Goal: Task Accomplishment & Management: Use online tool/utility

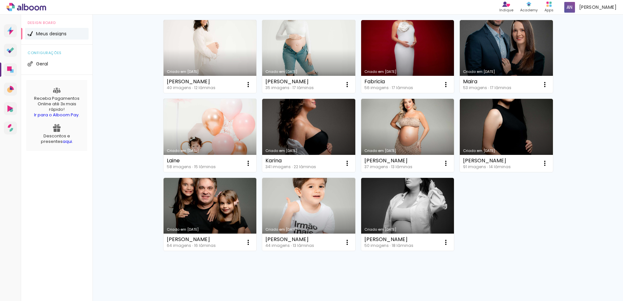
scroll to position [152, 0]
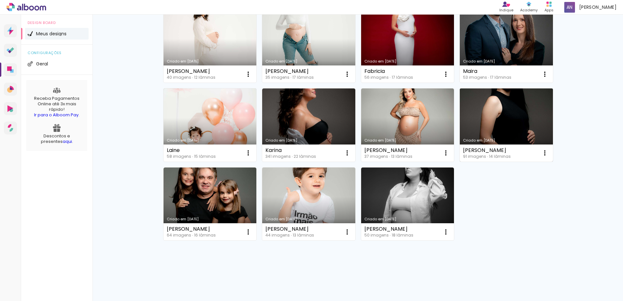
click at [505, 127] on link "Criado em [DATE]" at bounding box center [505, 125] width 93 height 73
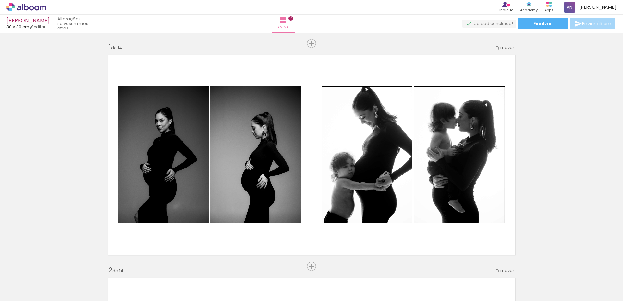
click at [53, 268] on iron-icon at bounding box center [50, 266] width 7 height 7
drag, startPoint x: 53, startPoint y: 268, endPoint x: 366, endPoint y: 29, distance: 393.9
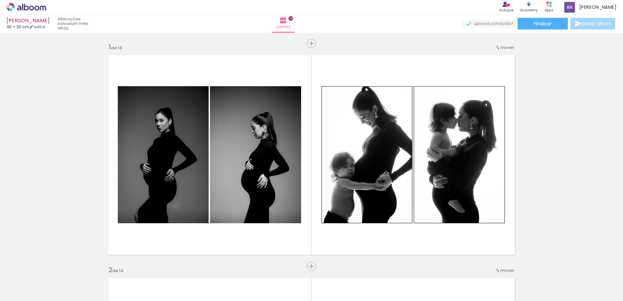
click at [53, 268] on iron-icon at bounding box center [50, 266] width 7 height 7
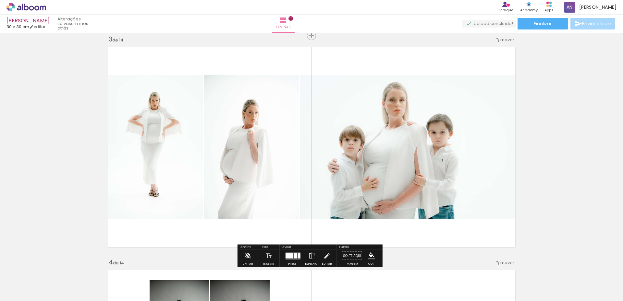
scroll to position [455, 0]
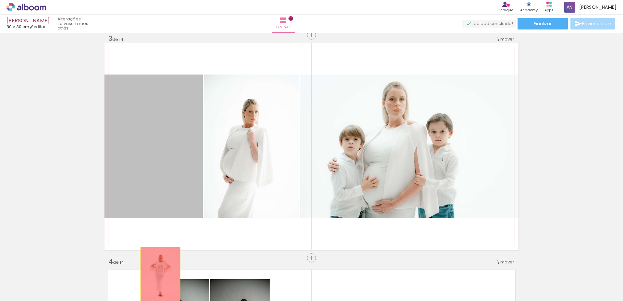
drag, startPoint x: 151, startPoint y: 174, endPoint x: 181, endPoint y: 166, distance: 31.1
click at [161, 269] on quentale-workspace at bounding box center [311, 150] width 623 height 301
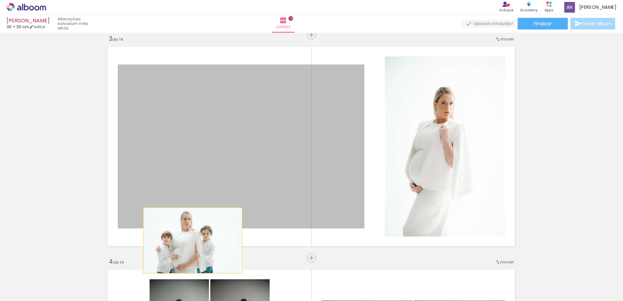
drag, startPoint x: 182, startPoint y: 158, endPoint x: 187, endPoint y: 246, distance: 87.7
click at [187, 246] on quentale-layouter at bounding box center [311, 146] width 414 height 207
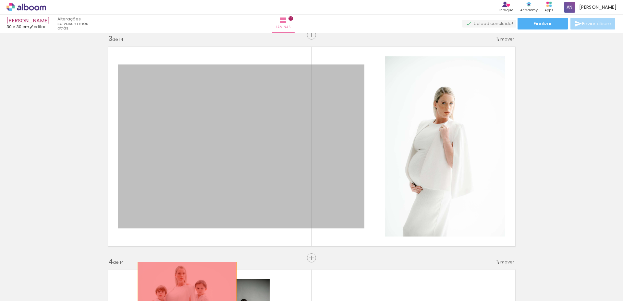
drag, startPoint x: 188, startPoint y: 189, endPoint x: 184, endPoint y: 230, distance: 41.1
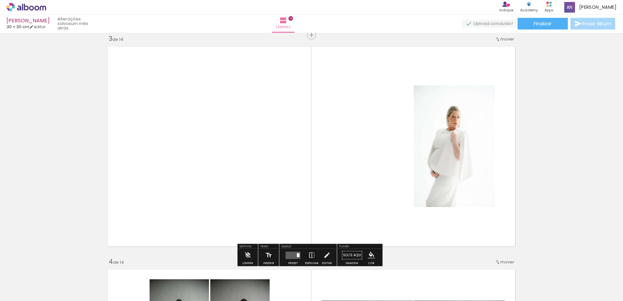
click at [196, 197] on quentale-layouter at bounding box center [311, 146] width 414 height 207
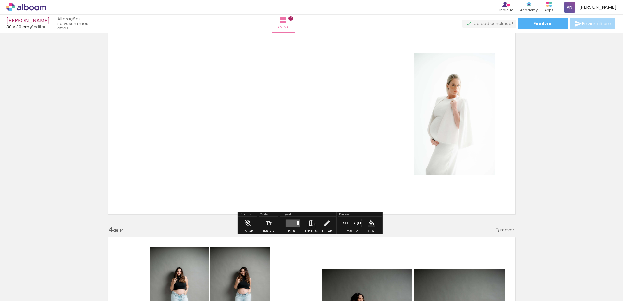
scroll to position [584, 0]
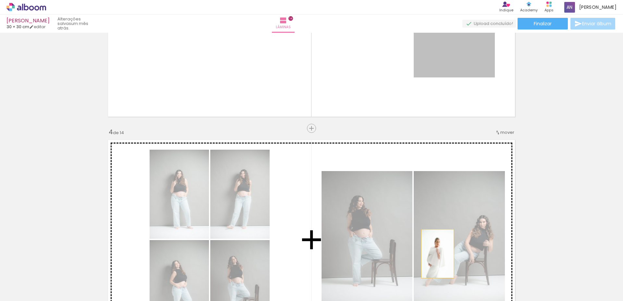
drag, startPoint x: 435, startPoint y: 64, endPoint x: 429, endPoint y: 269, distance: 206.0
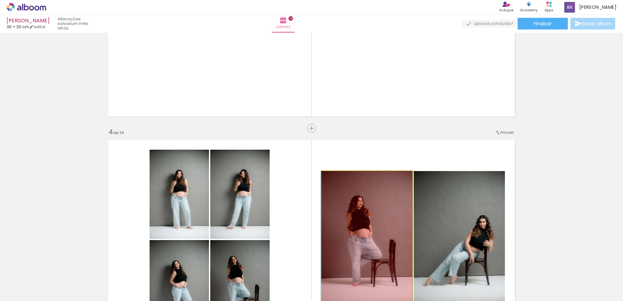
drag, startPoint x: 376, startPoint y: 266, endPoint x: 366, endPoint y: 232, distance: 35.2
click at [375, 278] on quentale-workspace at bounding box center [311, 150] width 623 height 301
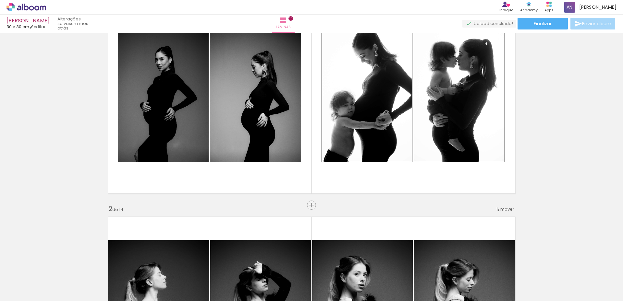
scroll to position [0, 0]
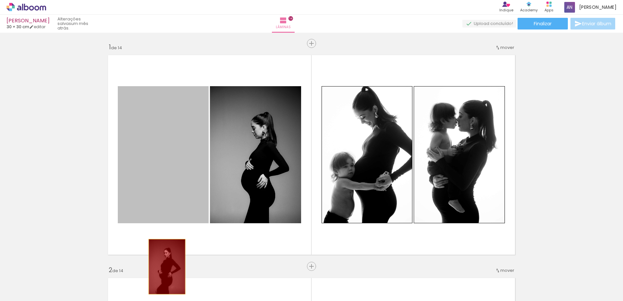
drag, startPoint x: 169, startPoint y: 241, endPoint x: 170, endPoint y: 197, distance: 44.1
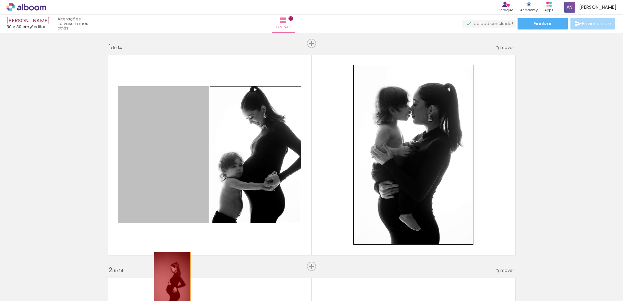
drag, startPoint x: 171, startPoint y: 183, endPoint x: 173, endPoint y: 226, distance: 42.5
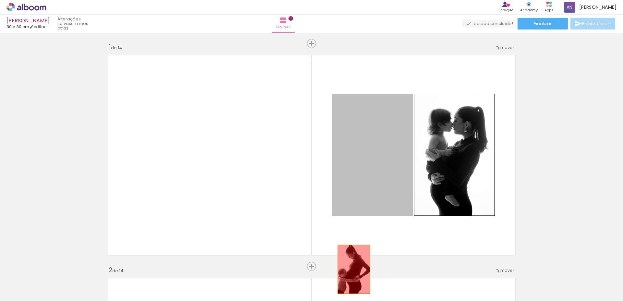
drag, startPoint x: 369, startPoint y: 179, endPoint x: 351, endPoint y: 269, distance: 91.9
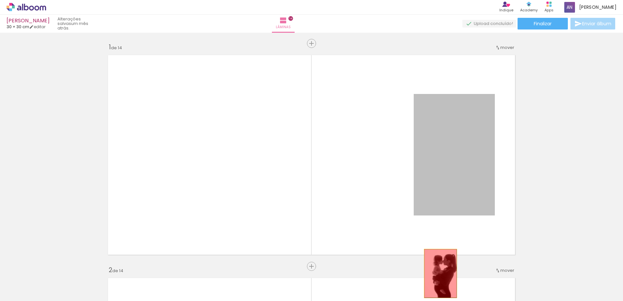
drag, startPoint x: 430, startPoint y: 146, endPoint x: 417, endPoint y: 277, distance: 131.6
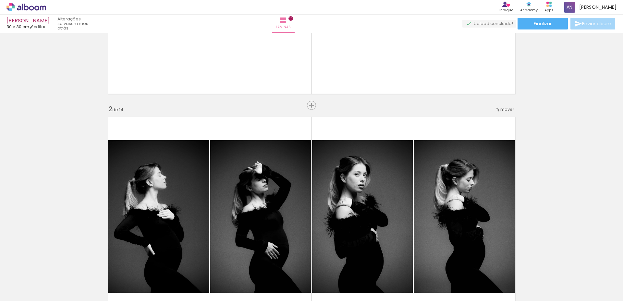
scroll to position [162, 0]
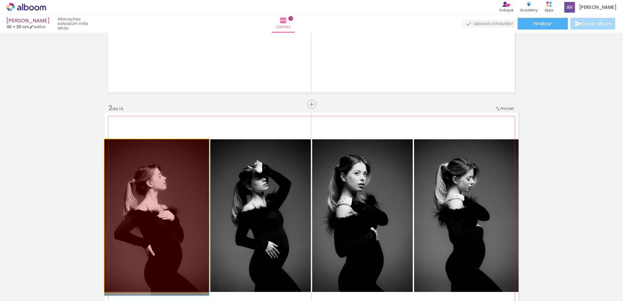
drag, startPoint x: 179, startPoint y: 228, endPoint x: 207, endPoint y: 225, distance: 28.1
click at [172, 281] on quentale-workspace at bounding box center [311, 150] width 623 height 301
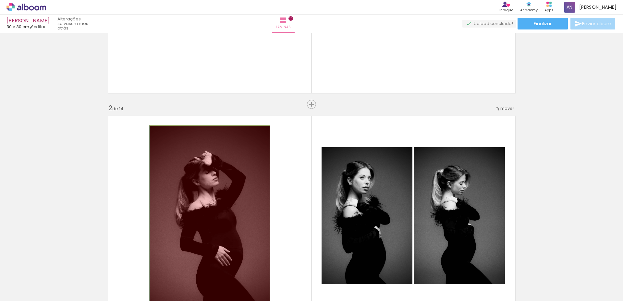
drag, startPoint x: 233, startPoint y: 212, endPoint x: 232, endPoint y: 258, distance: 45.7
click at [238, 287] on quentale-workspace at bounding box center [311, 150] width 623 height 301
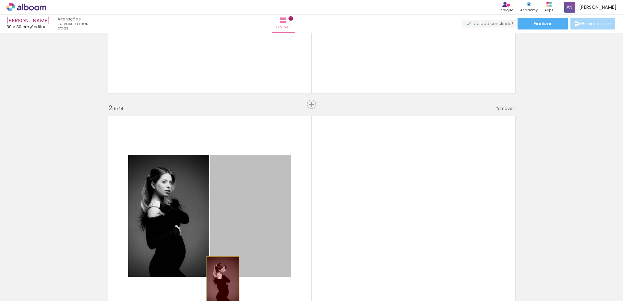
drag, startPoint x: 228, startPoint y: 219, endPoint x: 196, endPoint y: 254, distance: 47.7
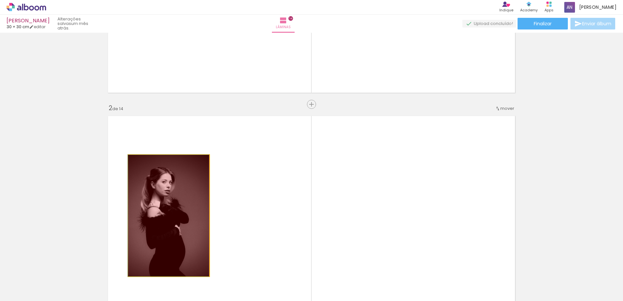
drag, startPoint x: 184, startPoint y: 231, endPoint x: 184, endPoint y: 277, distance: 46.0
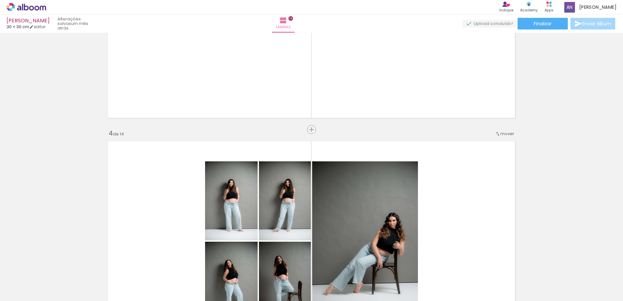
scroll to position [584, 0]
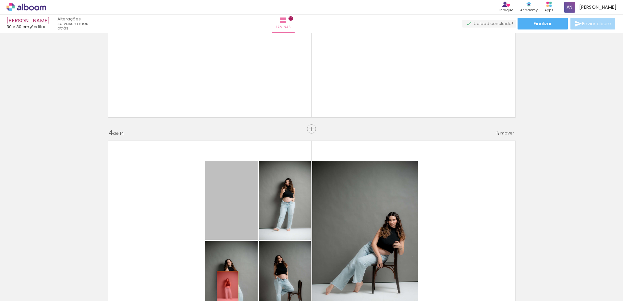
drag, startPoint x: 221, startPoint y: 218, endPoint x: 222, endPoint y: 239, distance: 20.8
click at [225, 288] on quentale-workspace at bounding box center [311, 150] width 623 height 301
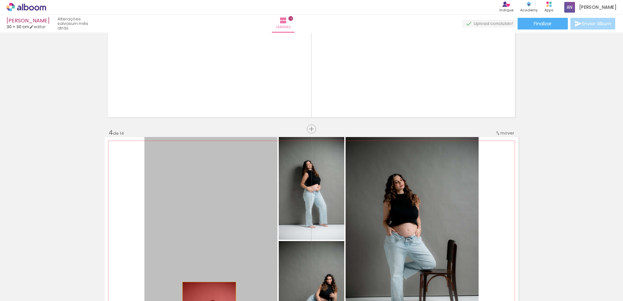
drag, startPoint x: 222, startPoint y: 239, endPoint x: 234, endPoint y: 217, distance: 25.1
click at [225, 286] on quentale-workspace at bounding box center [311, 150] width 623 height 301
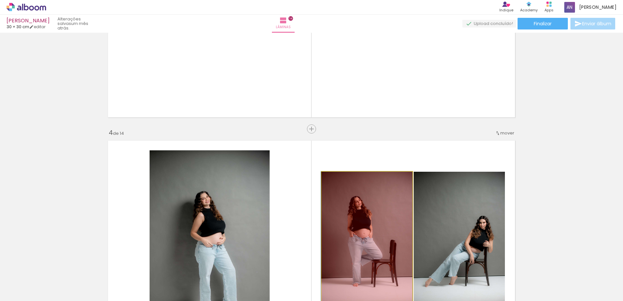
drag, startPoint x: 350, startPoint y: 217, endPoint x: 418, endPoint y: 219, distance: 67.1
click at [353, 288] on quentale-workspace at bounding box center [311, 150] width 623 height 301
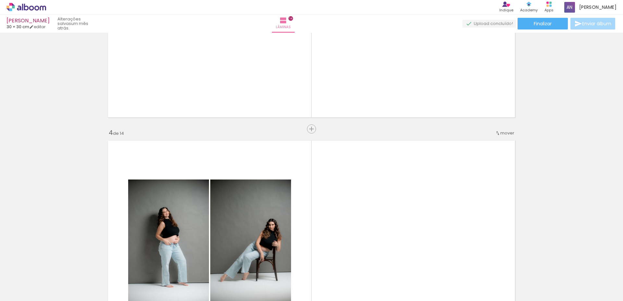
drag, startPoint x: 429, startPoint y: 211, endPoint x: 412, endPoint y: 230, distance: 25.3
click at [412, 230] on quentale-layouter at bounding box center [311, 240] width 414 height 207
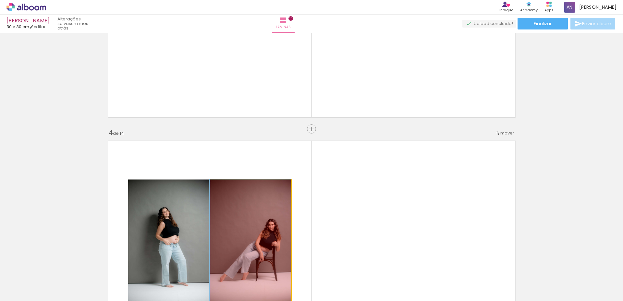
drag, startPoint x: 256, startPoint y: 226, endPoint x: 157, endPoint y: 224, distance: 99.2
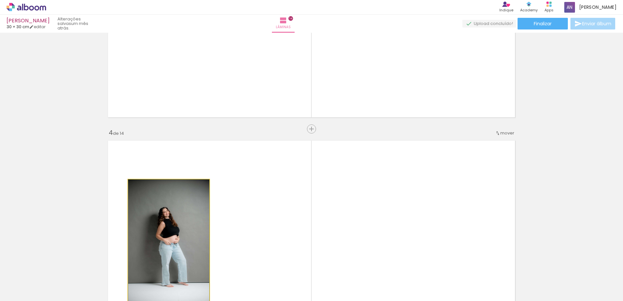
drag, startPoint x: 151, startPoint y: 220, endPoint x: 163, endPoint y: 270, distance: 51.9
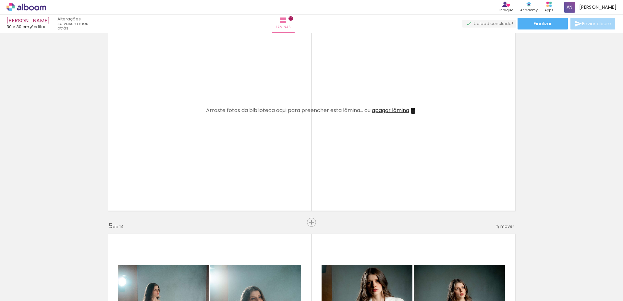
drag, startPoint x: 182, startPoint y: 219, endPoint x: 184, endPoint y: 280, distance: 61.0
click at [184, 280] on quentale-workspace at bounding box center [311, 150] width 623 height 301
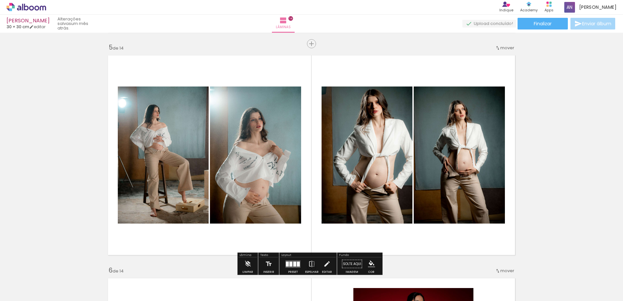
scroll to position [908, 0]
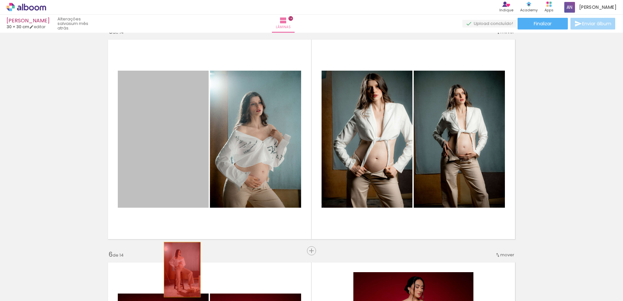
drag, startPoint x: 170, startPoint y: 180, endPoint x: 220, endPoint y: 189, distance: 51.5
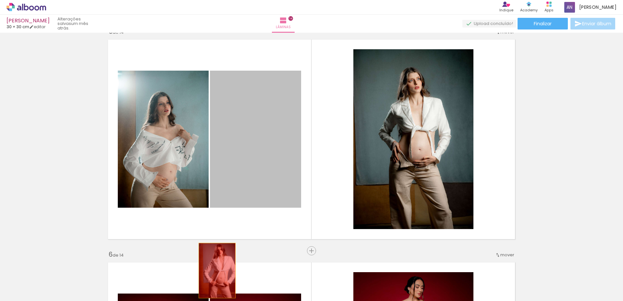
drag, startPoint x: 233, startPoint y: 165, endPoint x: 180, endPoint y: 190, distance: 58.9
click at [214, 272] on quentale-workspace at bounding box center [311, 150] width 623 height 301
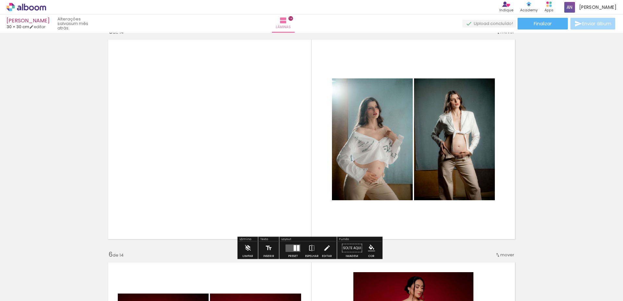
drag, startPoint x: 179, startPoint y: 168, endPoint x: 220, endPoint y: 207, distance: 56.2
click at [202, 219] on quentale-layouter at bounding box center [311, 139] width 414 height 207
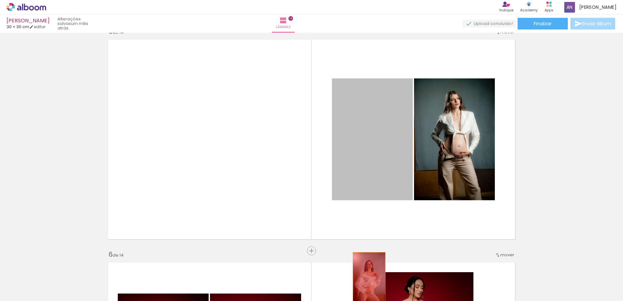
drag, startPoint x: 377, startPoint y: 148, endPoint x: 313, endPoint y: 210, distance: 89.4
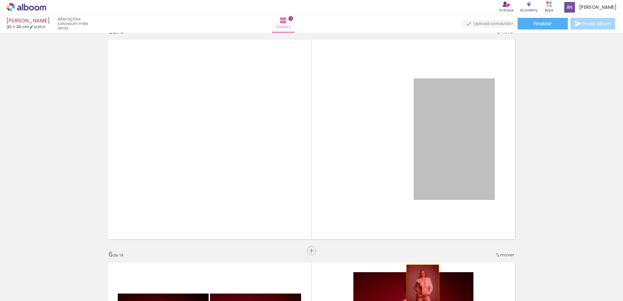
drag, startPoint x: 441, startPoint y: 156, endPoint x: 347, endPoint y: 260, distance: 140.5
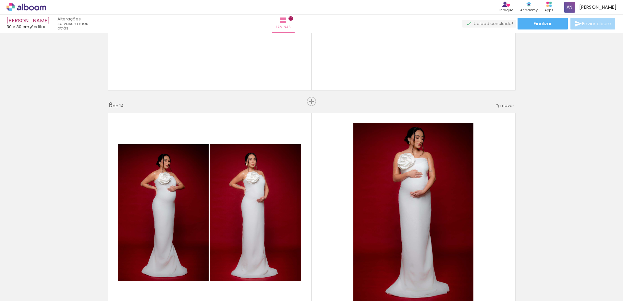
scroll to position [1070, 0]
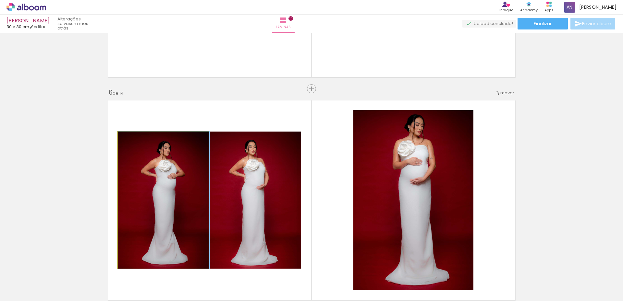
drag, startPoint x: 151, startPoint y: 197, endPoint x: 229, endPoint y: 223, distance: 82.3
click at [178, 281] on quentale-workspace at bounding box center [311, 150] width 623 height 301
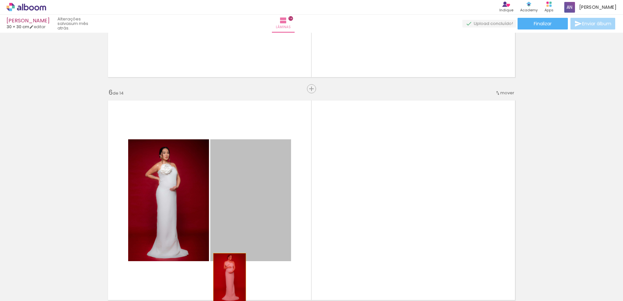
drag, startPoint x: 228, startPoint y: 218, endPoint x: 207, endPoint y: 249, distance: 38.2
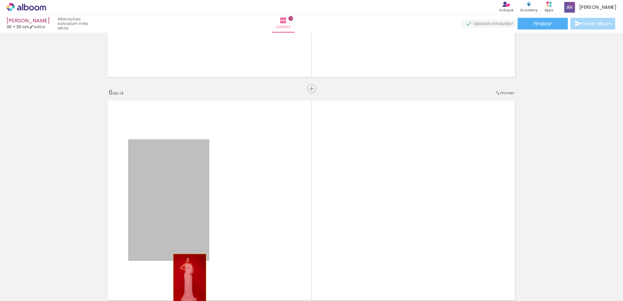
drag, startPoint x: 185, startPoint y: 229, endPoint x: 193, endPoint y: 273, distance: 44.1
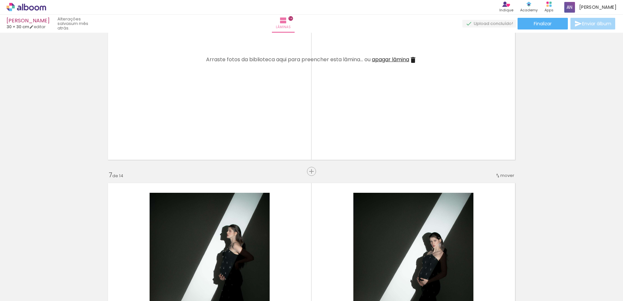
scroll to position [1264, 0]
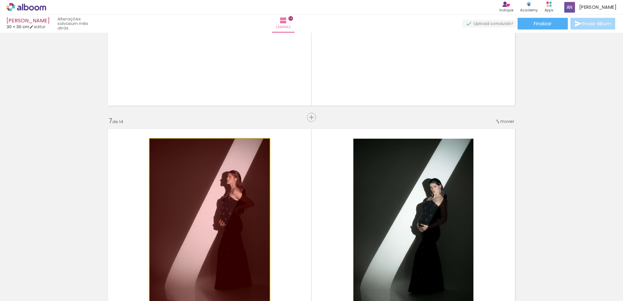
drag, startPoint x: 230, startPoint y: 207, endPoint x: 223, endPoint y: 255, distance: 48.5
click at [224, 288] on quentale-workspace at bounding box center [311, 150] width 623 height 301
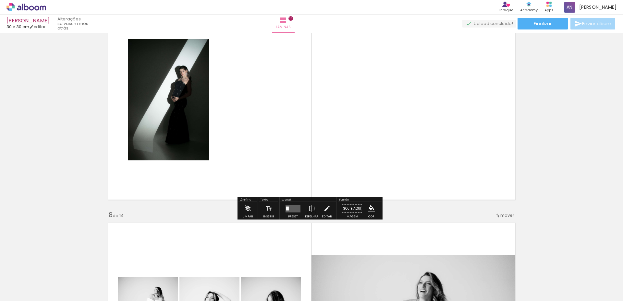
scroll to position [1394, 0]
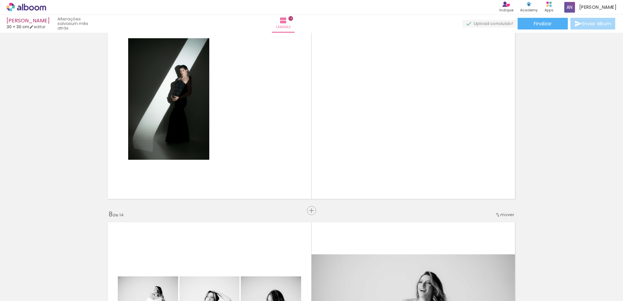
drag
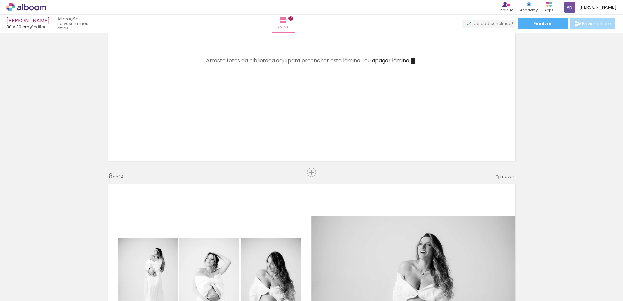
scroll to position [1556, 0]
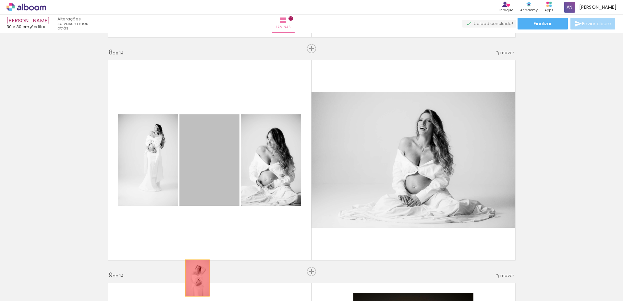
click at [195, 278] on quentale-workspace at bounding box center [311, 150] width 623 height 301
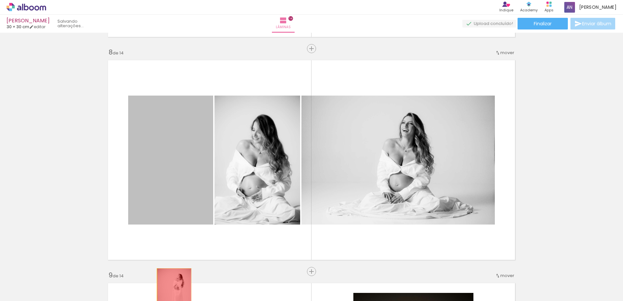
click at [175, 285] on quentale-workspace at bounding box center [311, 150] width 623 height 301
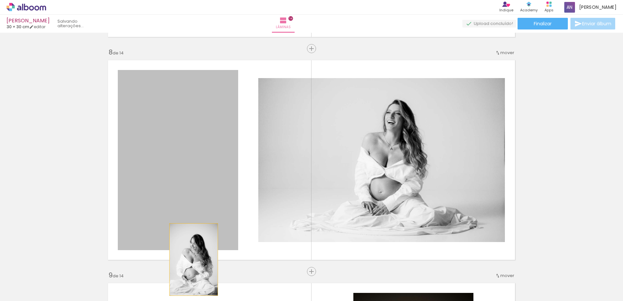
click at [195, 301] on html "link( href="../../bower_components/polymer/polymer.html" rel="import" ) picture…" at bounding box center [311, 150] width 623 height 301
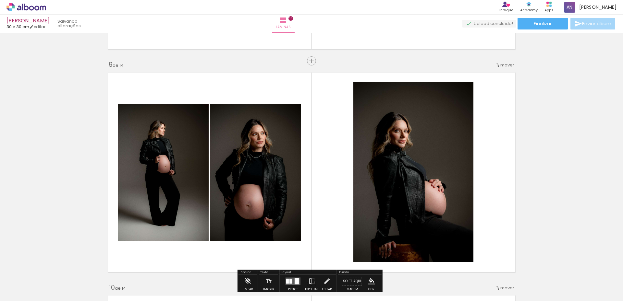
scroll to position [1783, 0]
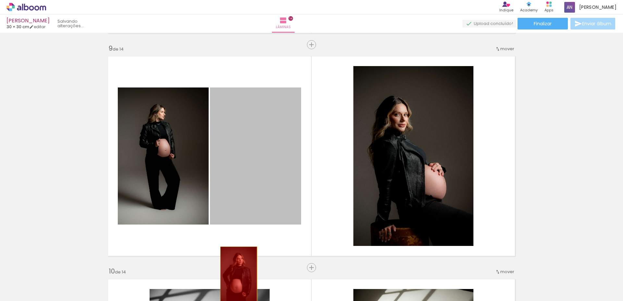
click at [235, 274] on quentale-workspace at bounding box center [311, 150] width 623 height 301
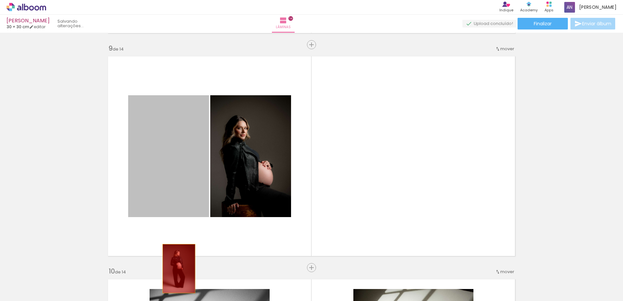
click at [178, 265] on quentale-workspace at bounding box center [311, 150] width 623 height 301
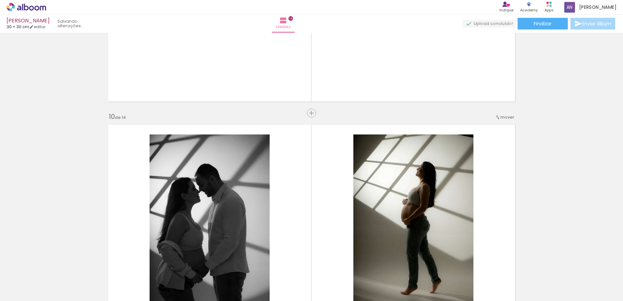
scroll to position [1945, 0]
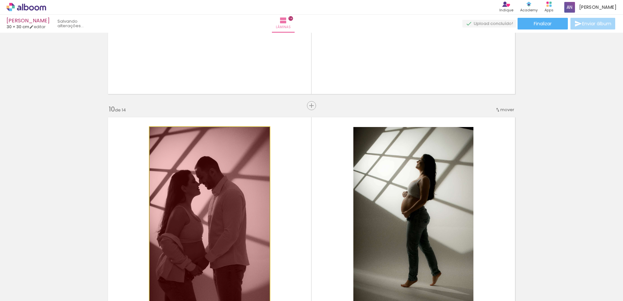
click at [214, 289] on quentale-workspace at bounding box center [311, 150] width 623 height 301
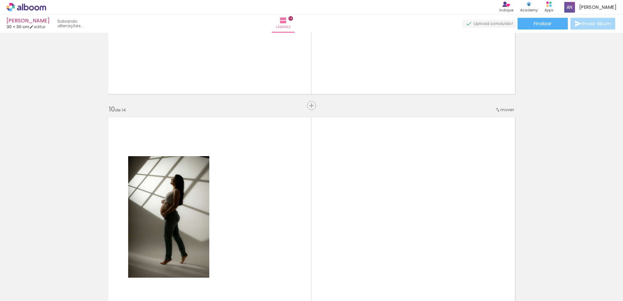
click at [189, 247] on quentale-layouter at bounding box center [311, 217] width 414 height 207
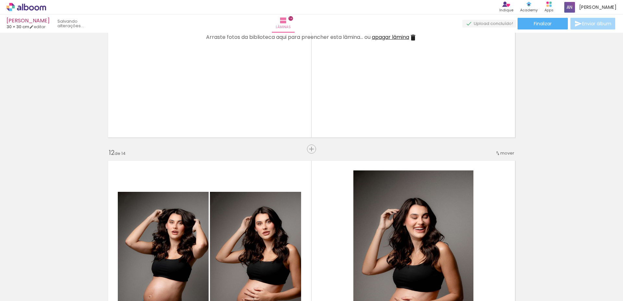
scroll to position [2432, 0]
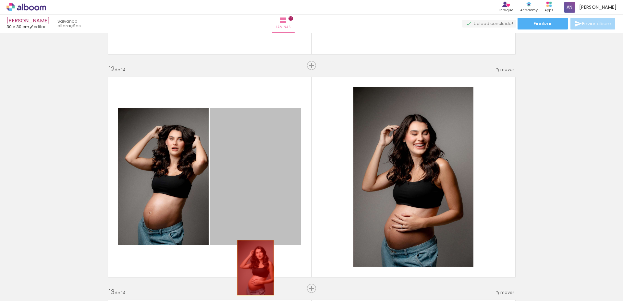
click at [233, 270] on quentale-workspace at bounding box center [311, 150] width 623 height 301
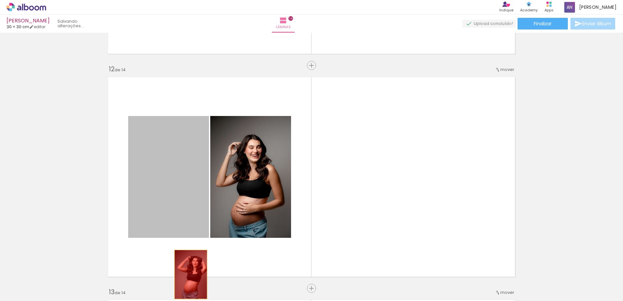
click at [191, 271] on quentale-workspace at bounding box center [311, 150] width 623 height 301
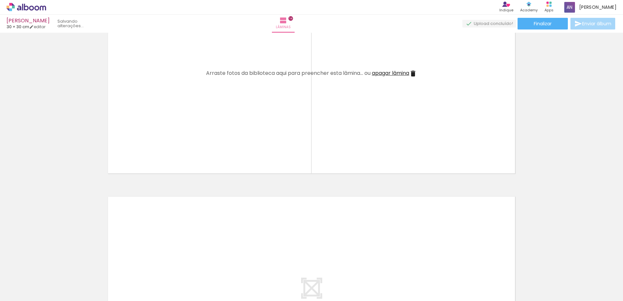
scroll to position [3143, 0]
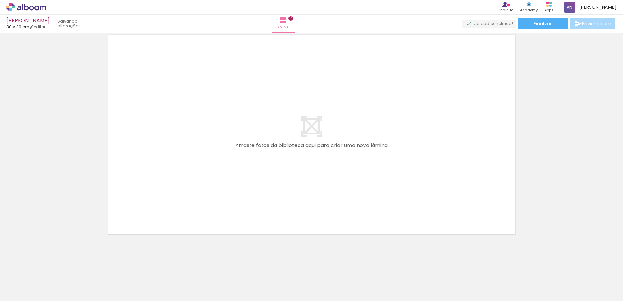
click at [52, 267] on iron-icon at bounding box center [50, 266] width 7 height 7
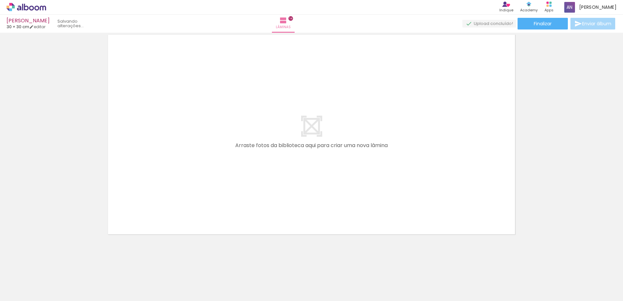
click at [52, 267] on iron-icon at bounding box center [50, 266] width 7 height 7
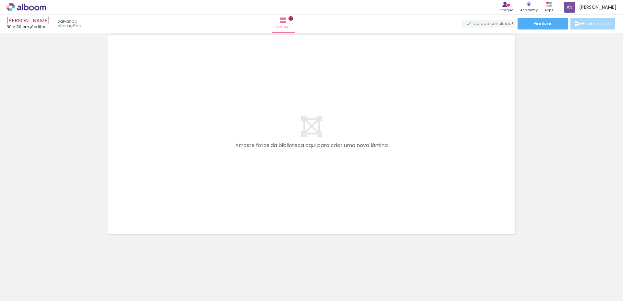
click at [52, 267] on iron-icon at bounding box center [50, 266] width 7 height 7
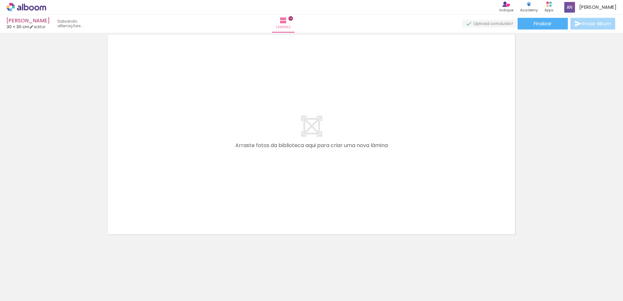
click at [52, 267] on iron-icon at bounding box center [50, 266] width 7 height 7
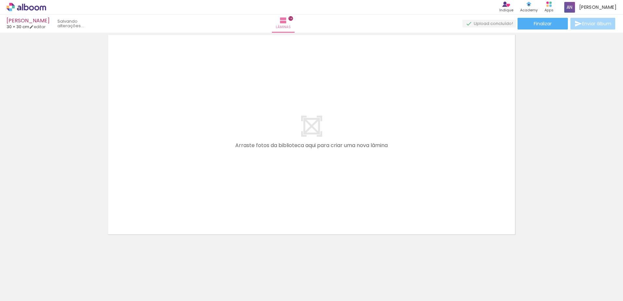
click at [52, 267] on iron-icon at bounding box center [50, 266] width 7 height 7
click at [52, 267] on quentale-thumb at bounding box center [65, 279] width 36 height 37
click at [52, 267] on iron-icon at bounding box center [50, 266] width 7 height 7
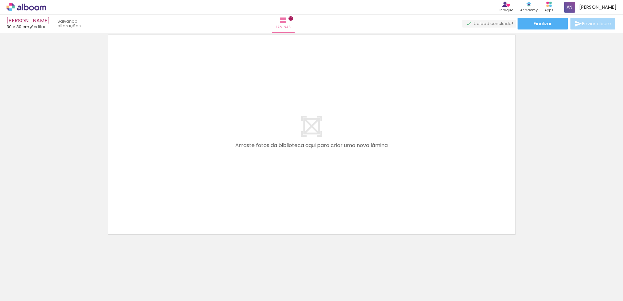
click at [52, 267] on iron-icon at bounding box center [50, 266] width 7 height 7
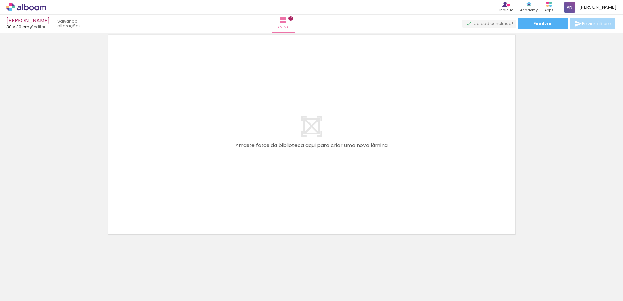
click at [52, 267] on iron-icon at bounding box center [50, 266] width 7 height 7
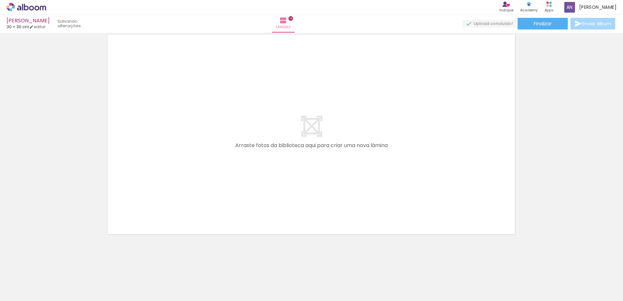
click at [52, 267] on iron-icon at bounding box center [50, 266] width 7 height 7
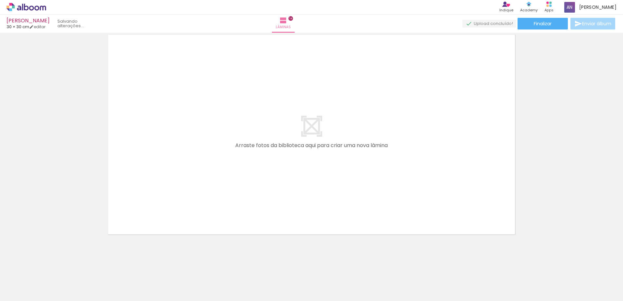
click at [52, 267] on iron-icon at bounding box center [50, 266] width 7 height 7
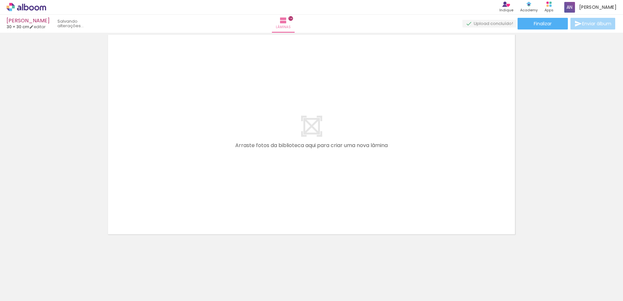
click at [52, 267] on iron-icon at bounding box center [50, 266] width 7 height 7
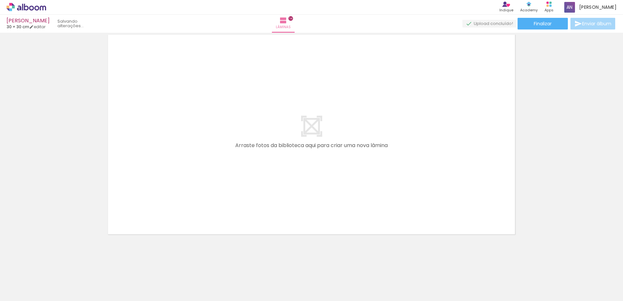
click at [52, 267] on iron-icon at bounding box center [50, 266] width 7 height 7
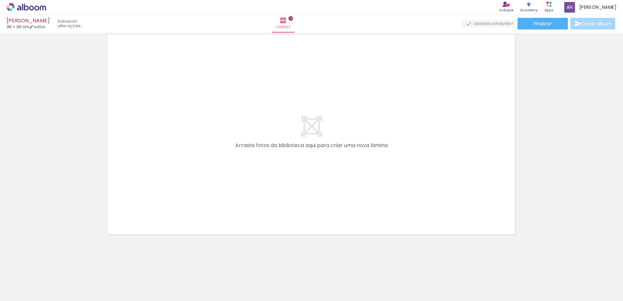
click at [52, 267] on iron-icon at bounding box center [50, 266] width 7 height 7
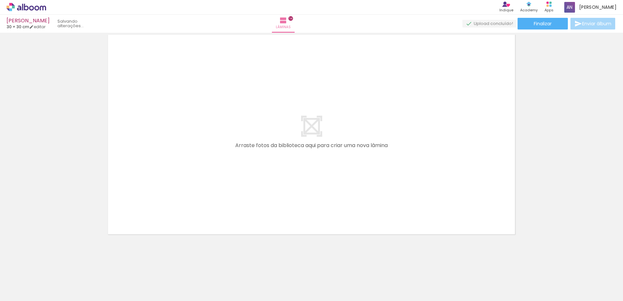
click at [52, 267] on iron-icon at bounding box center [50, 266] width 7 height 7
click at [52, 267] on quentale-thumb at bounding box center [65, 279] width 36 height 37
click at [52, 267] on iron-icon at bounding box center [50, 266] width 7 height 7
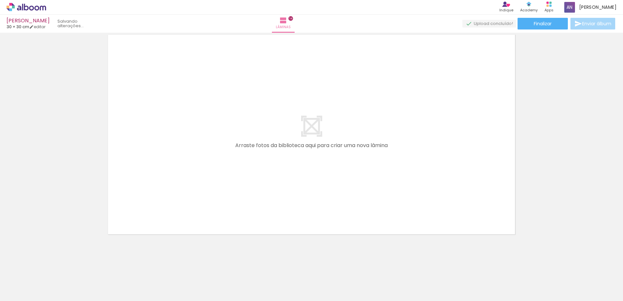
click at [52, 267] on iron-icon at bounding box center [50, 266] width 7 height 7
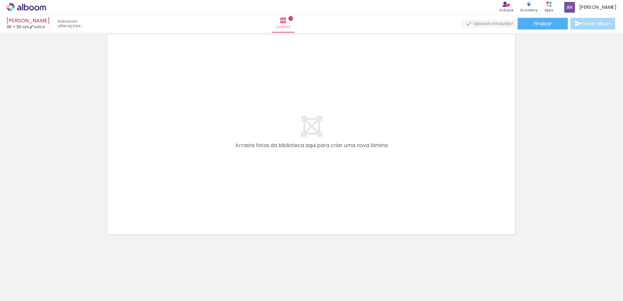
click at [52, 267] on iron-icon at bounding box center [50, 266] width 7 height 7
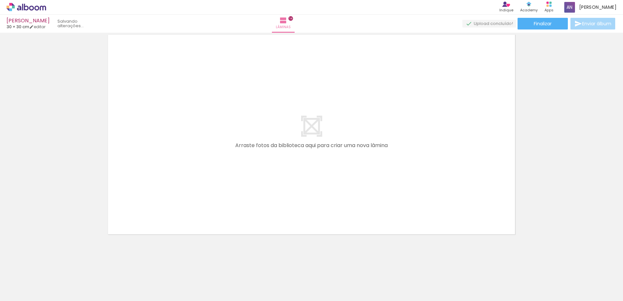
click at [52, 267] on iron-icon at bounding box center [50, 266] width 7 height 7
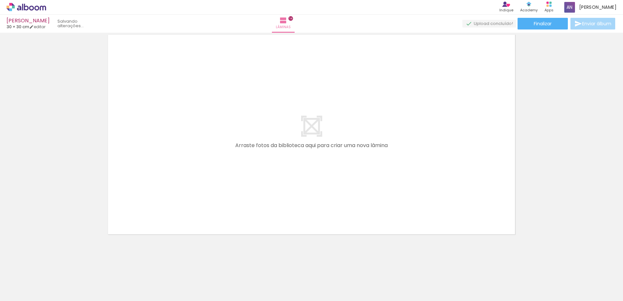
click at [52, 267] on iron-icon at bounding box center [50, 266] width 7 height 7
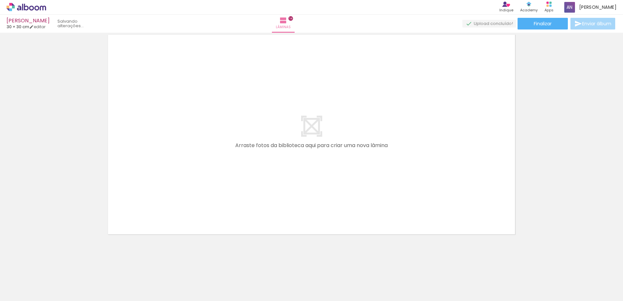
click at [52, 267] on iron-icon at bounding box center [50, 266] width 7 height 7
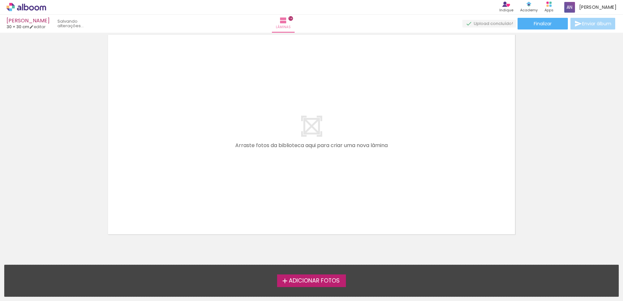
click at [52, 267] on div "Adicionar Fotos Solte suas fotos aqui..." at bounding box center [311, 280] width 613 height 31
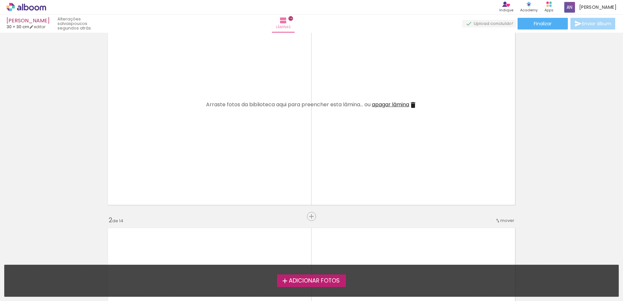
scroll to position [0, 0]
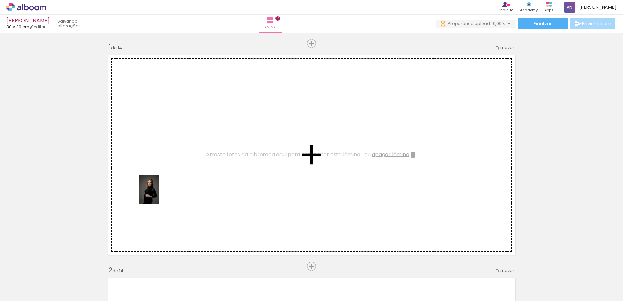
drag, startPoint x: 65, startPoint y: 283, endPoint x: 159, endPoint y: 195, distance: 128.5
click at [159, 195] on quentale-workspace at bounding box center [311, 150] width 623 height 301
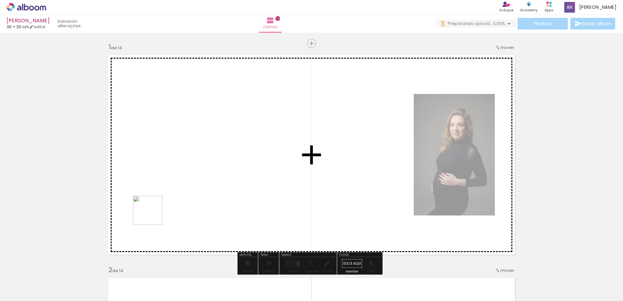
drag, startPoint x: 102, startPoint y: 279, endPoint x: 184, endPoint y: 198, distance: 114.4
click at [184, 196] on quentale-workspace at bounding box center [311, 150] width 623 height 301
drag, startPoint x: 137, startPoint y: 281, endPoint x: 176, endPoint y: 204, distance: 86.7
click at [176, 204] on quentale-workspace at bounding box center [311, 150] width 623 height 301
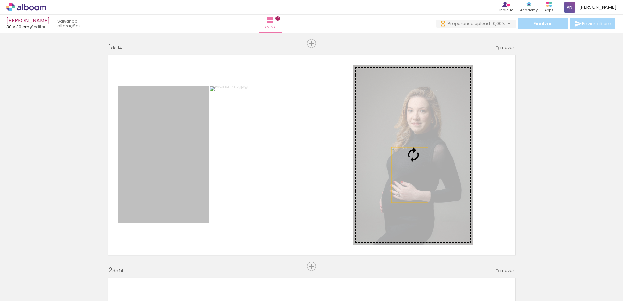
drag, startPoint x: 190, startPoint y: 190, endPoint x: 419, endPoint y: 172, distance: 229.6
click at [0, 0] on slot at bounding box center [0, 0] width 0 height 0
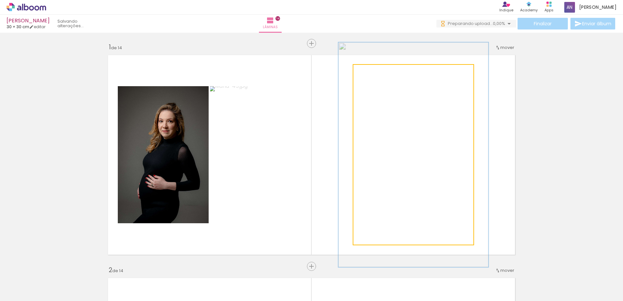
drag, startPoint x: 369, startPoint y: 71, endPoint x: 376, endPoint y: 71, distance: 6.5
type paper-slider "129"
click at [376, 71] on div at bounding box center [374, 71] width 10 height 10
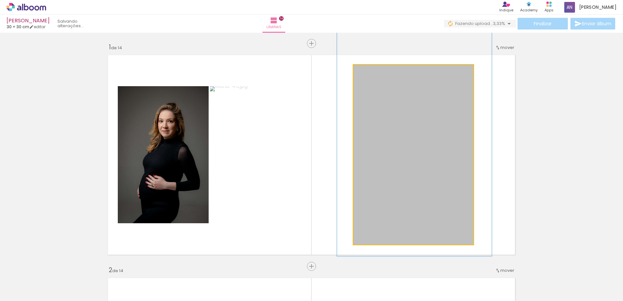
drag, startPoint x: 423, startPoint y: 164, endPoint x: 423, endPoint y: 149, distance: 14.6
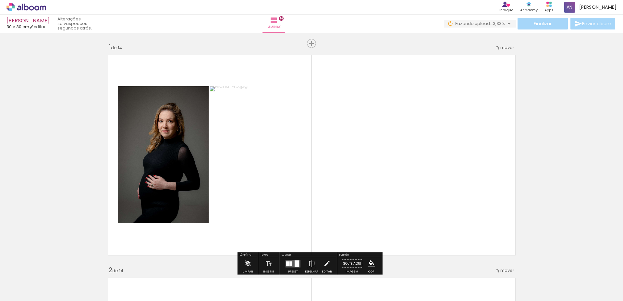
scroll to position [130, 0]
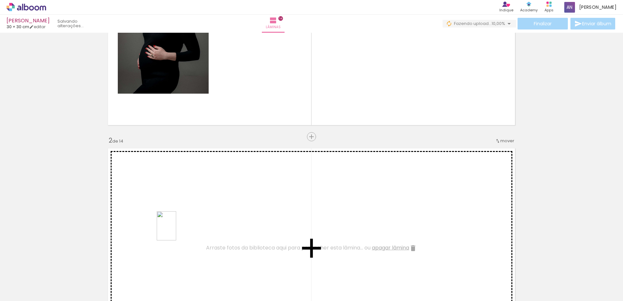
drag, startPoint x: 178, startPoint y: 280, endPoint x: 176, endPoint y: 232, distance: 48.3
click at [176, 232] on quentale-workspace at bounding box center [311, 150] width 623 height 301
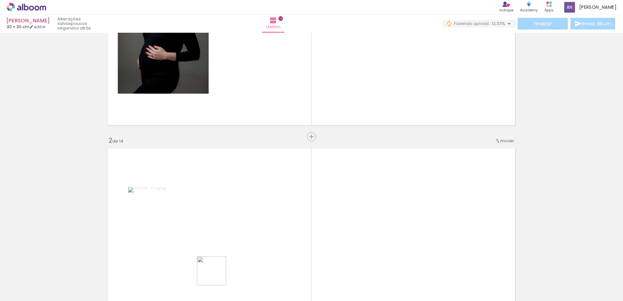
drag, startPoint x: 216, startPoint y: 279, endPoint x: 220, endPoint y: 238, distance: 41.3
click at [220, 238] on quentale-workspace at bounding box center [311, 150] width 623 height 301
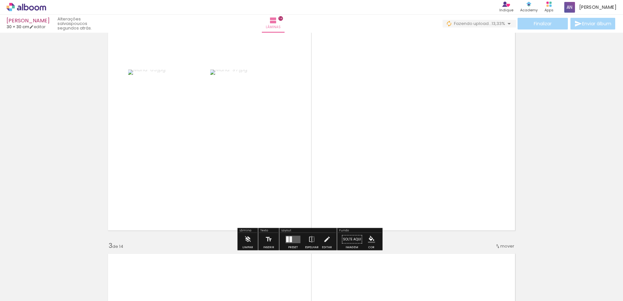
scroll to position [292, 0]
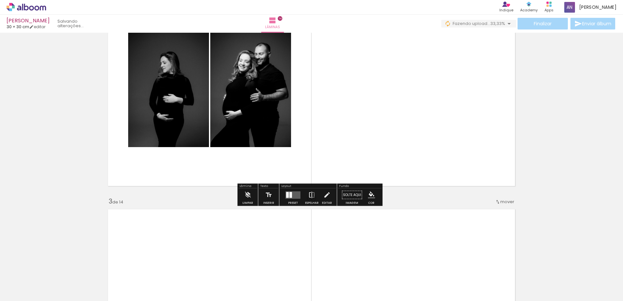
click at [308, 194] on iron-icon at bounding box center [311, 195] width 7 height 13
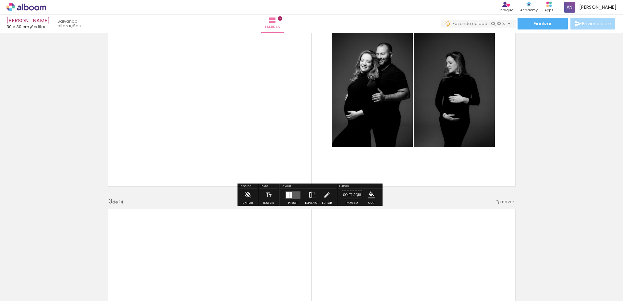
drag, startPoint x: 314, startPoint y: 197, endPoint x: 283, endPoint y: 197, distance: 30.2
click at [312, 197] on paper-button "Espelhar" at bounding box center [311, 197] width 17 height 17
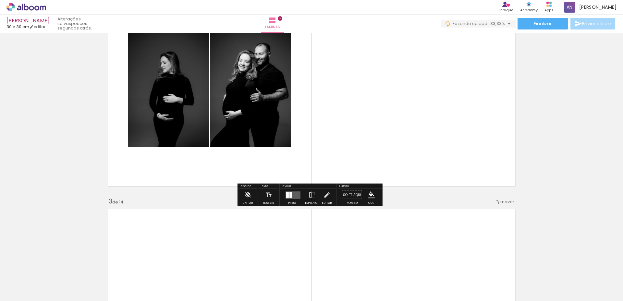
click at [288, 198] on quentale-layouter at bounding box center [292, 194] width 15 height 7
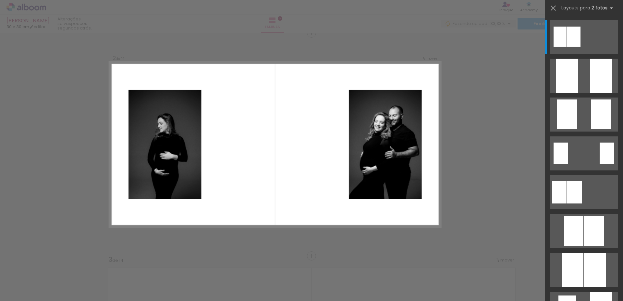
scroll to position [231, 0]
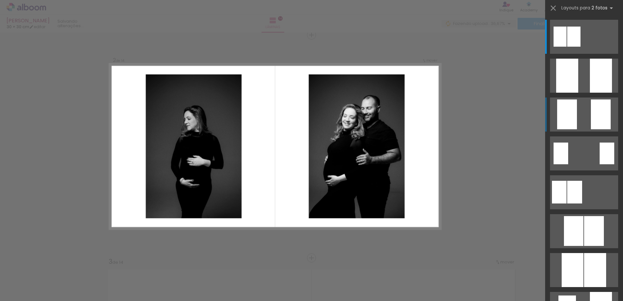
click at [576, 54] on quentale-layouter at bounding box center [584, 37] width 68 height 34
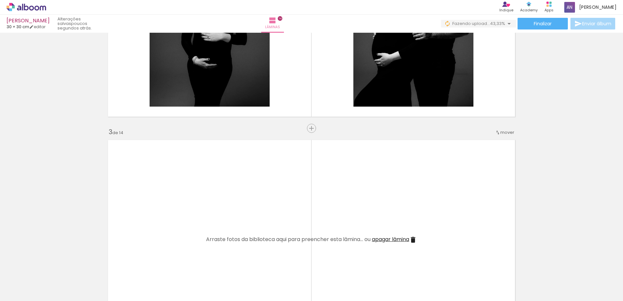
scroll to position [458, 0]
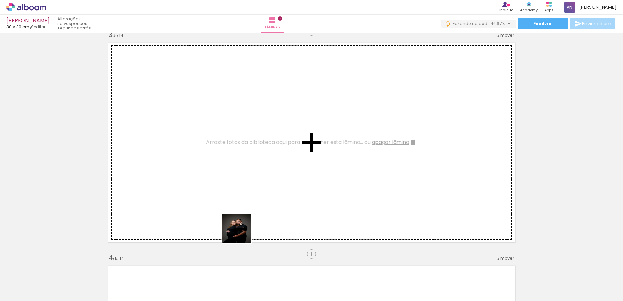
drag, startPoint x: 246, startPoint y: 277, endPoint x: 241, endPoint y: 229, distance: 48.0
click at [241, 229] on quentale-workspace at bounding box center [311, 150] width 623 height 301
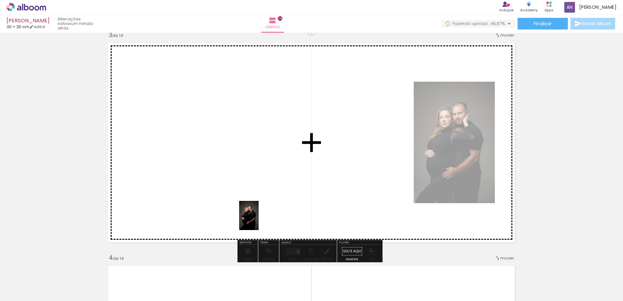
drag, startPoint x: 270, startPoint y: 255, endPoint x: 258, endPoint y: 220, distance: 36.1
click at [258, 220] on quentale-workspace at bounding box center [311, 150] width 623 height 301
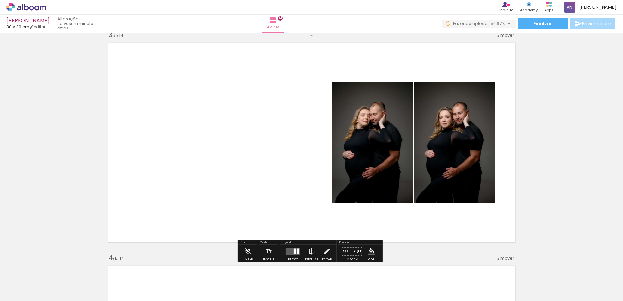
click at [293, 252] on div at bounding box center [294, 251] width 3 height 6
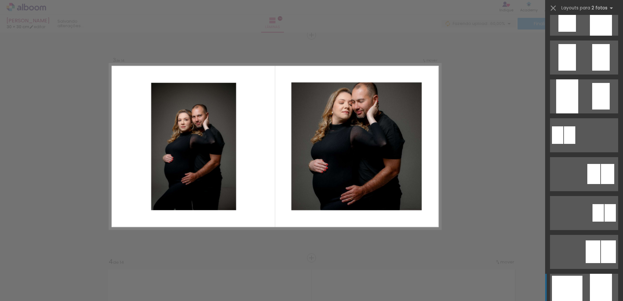
scroll to position [389, 0]
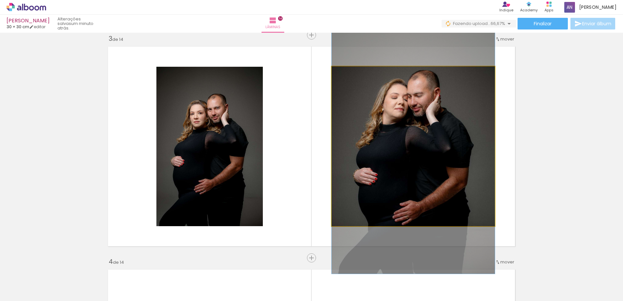
drag, startPoint x: 387, startPoint y: 171, endPoint x: 392, endPoint y: 176, distance: 6.9
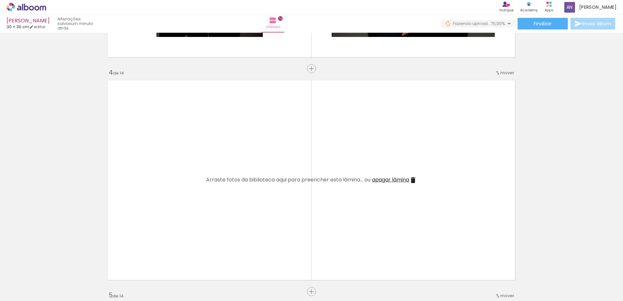
scroll to position [682, 0]
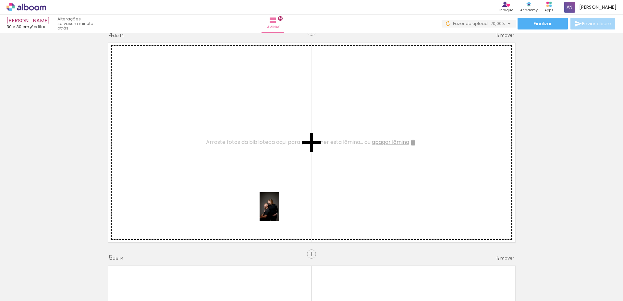
drag, startPoint x: 322, startPoint y: 284, endPoint x: 279, endPoint y: 212, distance: 84.0
click at [279, 212] on quentale-workspace at bounding box center [311, 150] width 623 height 301
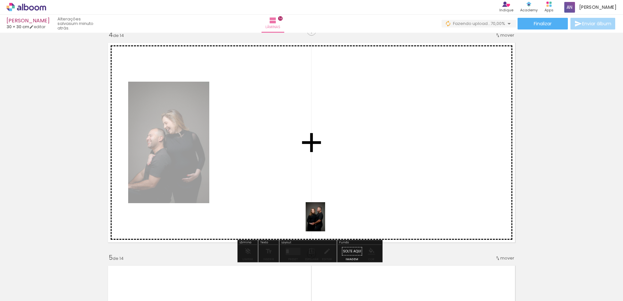
drag, startPoint x: 344, startPoint y: 260, endPoint x: 325, endPoint y: 222, distance: 43.1
click at [325, 222] on quentale-workspace at bounding box center [311, 150] width 623 height 301
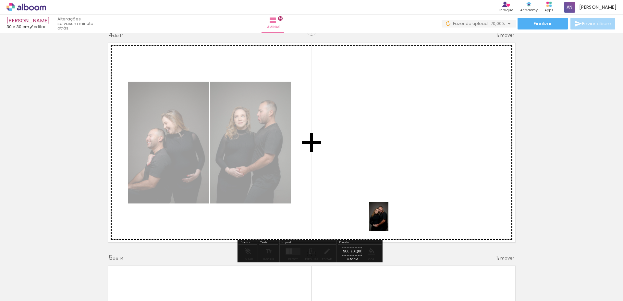
drag, startPoint x: 398, startPoint y: 284, endPoint x: 399, endPoint y: 205, distance: 78.8
click at [398, 205] on quentale-workspace at bounding box center [311, 150] width 623 height 301
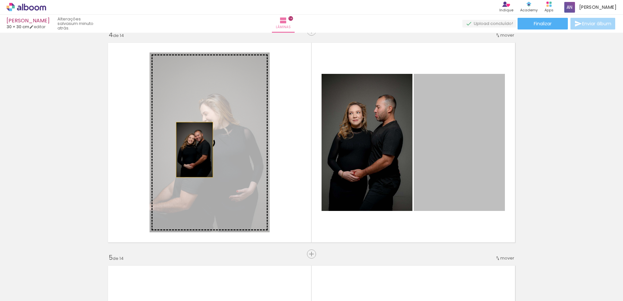
drag, startPoint x: 456, startPoint y: 140, endPoint x: 191, endPoint y: 150, distance: 265.4
click at [0, 0] on slot at bounding box center [0, 0] width 0 height 0
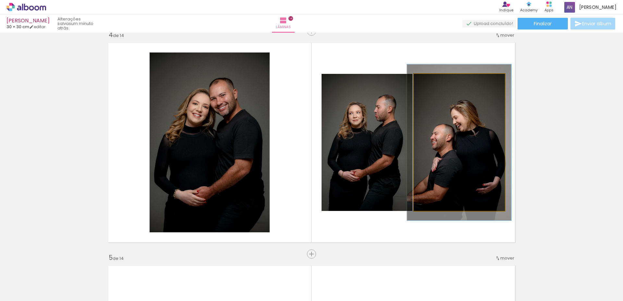
type paper-slider "114"
click at [429, 79] on div at bounding box center [432, 81] width 6 height 6
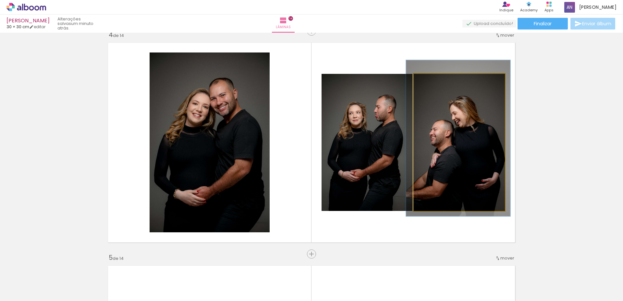
drag, startPoint x: 454, startPoint y: 141, endPoint x: 453, endPoint y: 136, distance: 4.3
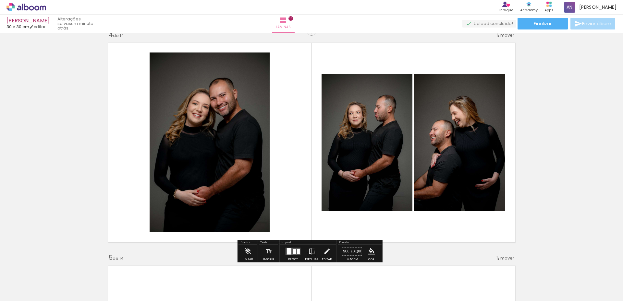
drag, startPoint x: 45, startPoint y: 177, endPoint x: 146, endPoint y: 233, distance: 115.4
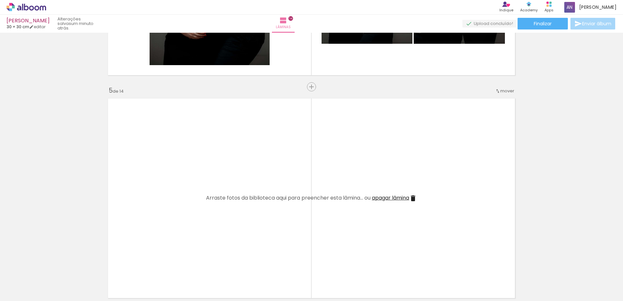
scroll to position [908, 0]
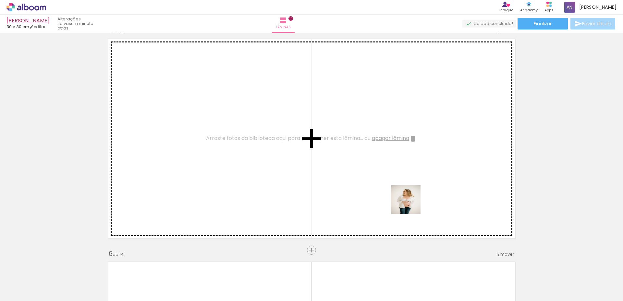
drag, startPoint x: 465, startPoint y: 279, endPoint x: 388, endPoint y: 182, distance: 124.5
click at [388, 182] on quentale-workspace at bounding box center [311, 150] width 623 height 301
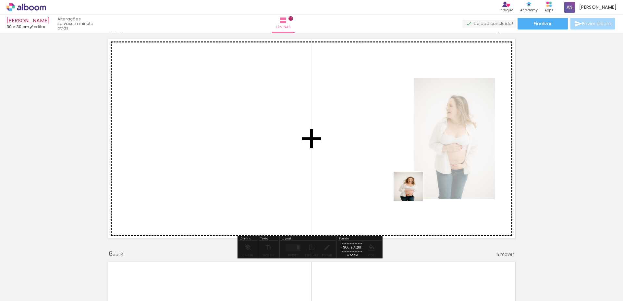
drag, startPoint x: 511, startPoint y: 276, endPoint x: 441, endPoint y: 213, distance: 93.7
click at [411, 190] on quentale-workspace at bounding box center [311, 150] width 623 height 301
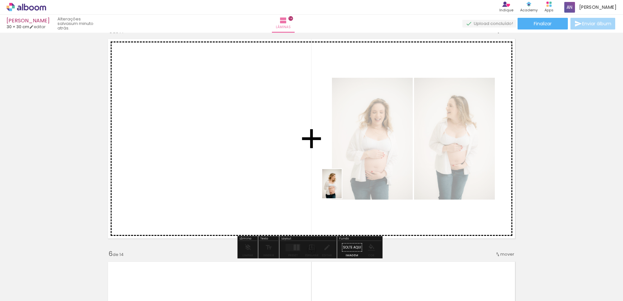
drag, startPoint x: 538, startPoint y: 286, endPoint x: 317, endPoint y: 177, distance: 245.9
click at [317, 177] on quentale-workspace at bounding box center [311, 150] width 623 height 301
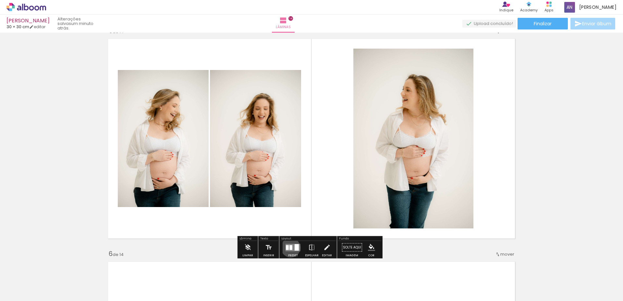
click at [289, 248] on div at bounding box center [290, 247] width 3 height 5
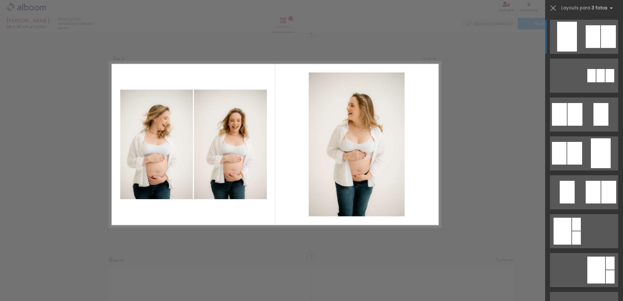
scroll to position [901, 0]
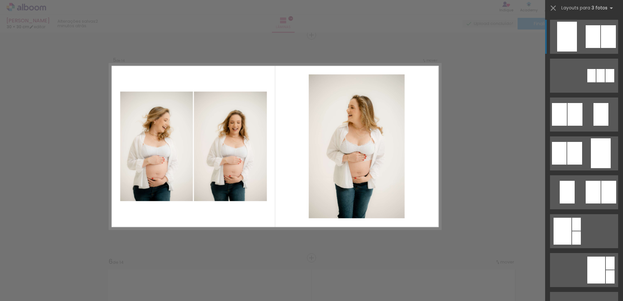
click at [298, 180] on quentale-layouter at bounding box center [275, 146] width 331 height 165
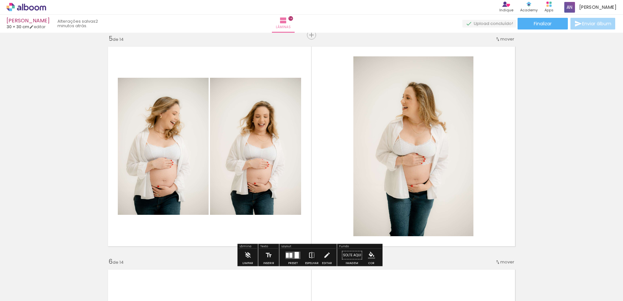
click at [311, 253] on iron-icon at bounding box center [311, 255] width 7 height 13
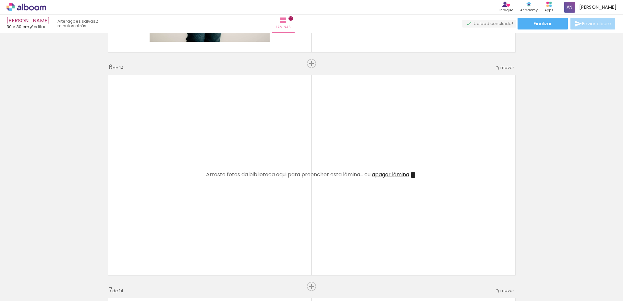
scroll to position [0, 219]
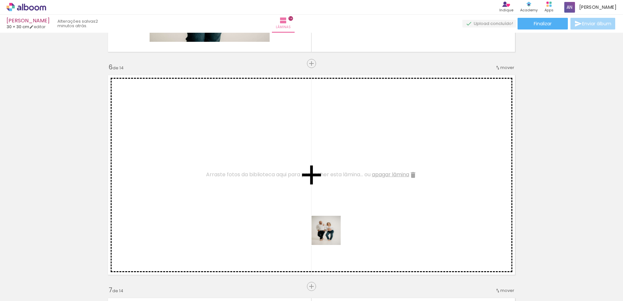
drag, startPoint x: 350, startPoint y: 261, endPoint x: 373, endPoint y: 260, distance: 23.4
click at [317, 222] on quentale-workspace at bounding box center [311, 150] width 623 height 301
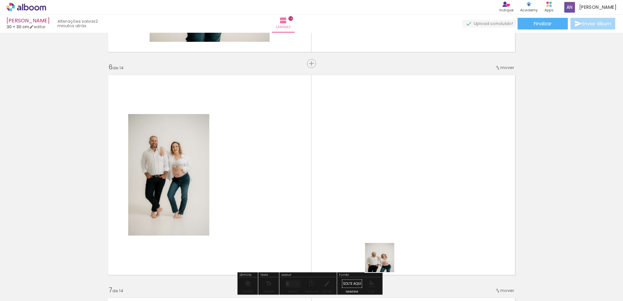
drag, startPoint x: 387, startPoint y: 269, endPoint x: 356, endPoint y: 209, distance: 67.7
click at [356, 209] on quentale-workspace at bounding box center [311, 150] width 623 height 301
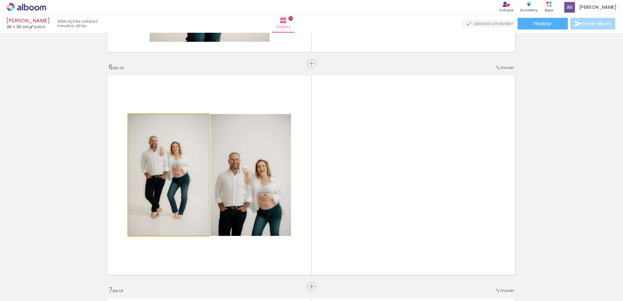
click at [188, 177] on quentale-photo at bounding box center [168, 175] width 81 height 122
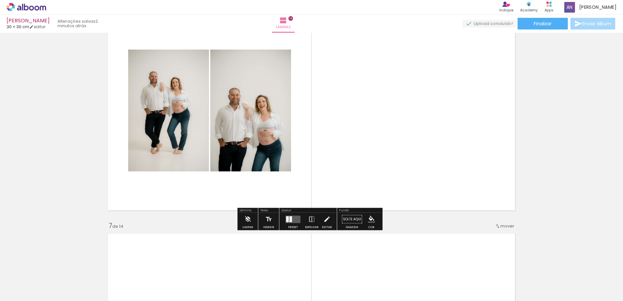
scroll to position [1160, 0]
click at [287, 218] on div at bounding box center [287, 219] width 3 height 6
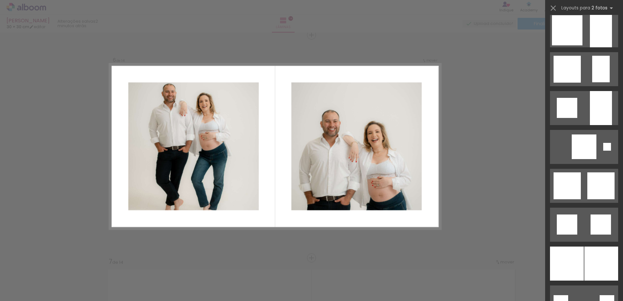
scroll to position [389, 0]
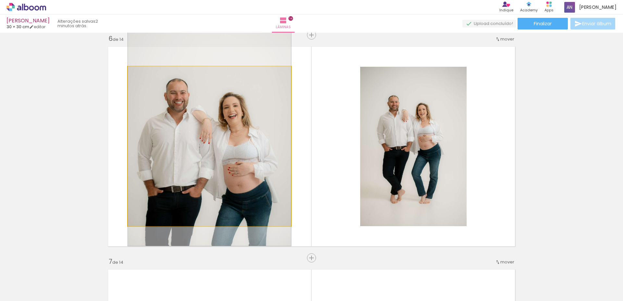
drag, startPoint x: 183, startPoint y: 164, endPoint x: 181, endPoint y: 142, distance: 22.5
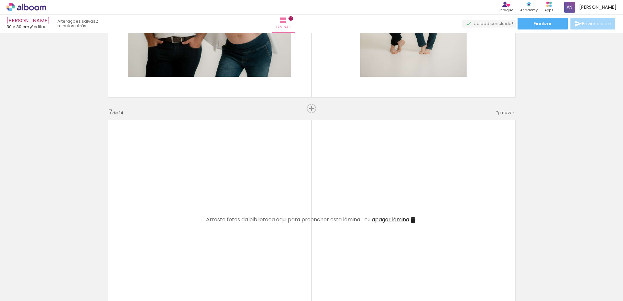
scroll to position [1286, 0]
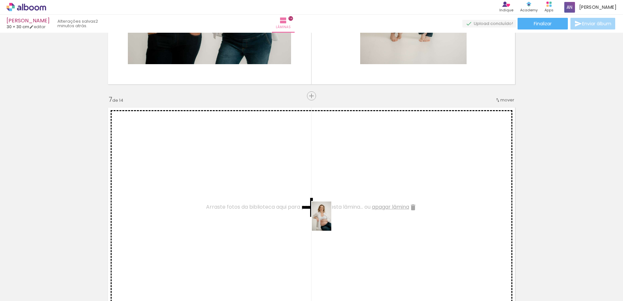
drag, startPoint x: 431, startPoint y: 279, endPoint x: 331, endPoint y: 221, distance: 115.4
click at [331, 221] on quentale-workspace at bounding box center [311, 150] width 623 height 301
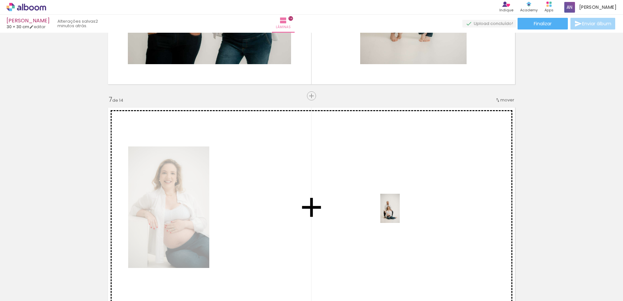
drag, startPoint x: 471, startPoint y: 275, endPoint x: 399, endPoint y: 213, distance: 94.0
click at [399, 213] on quentale-workspace at bounding box center [311, 150] width 623 height 301
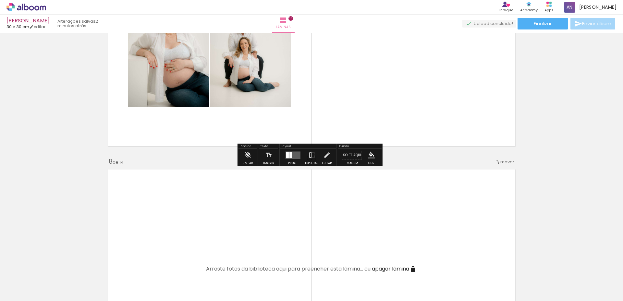
scroll to position [1448, 0]
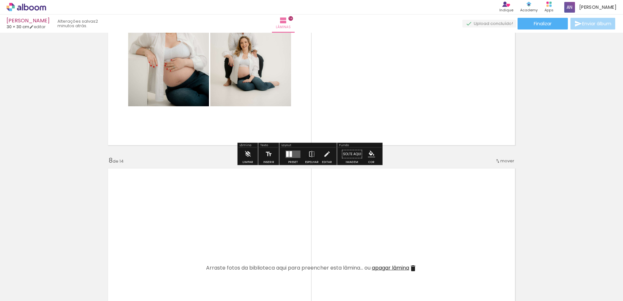
click at [288, 157] on quentale-layouter at bounding box center [292, 153] width 15 height 7
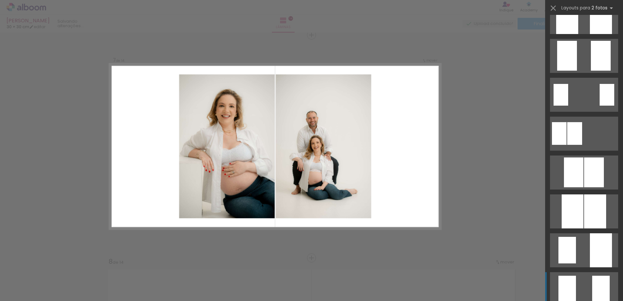
scroll to position [195, 0]
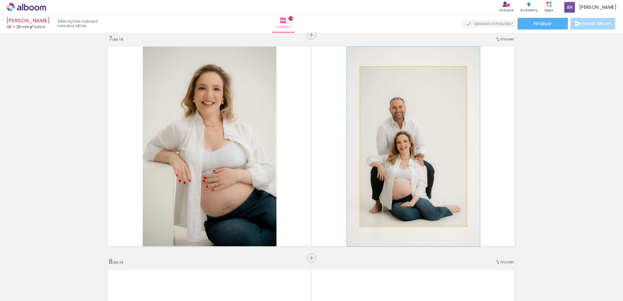
drag, startPoint x: 374, startPoint y: 73, endPoint x: 380, endPoint y: 74, distance: 5.7
type paper-slider "125"
click at [380, 74] on div at bounding box center [381, 74] width 6 height 6
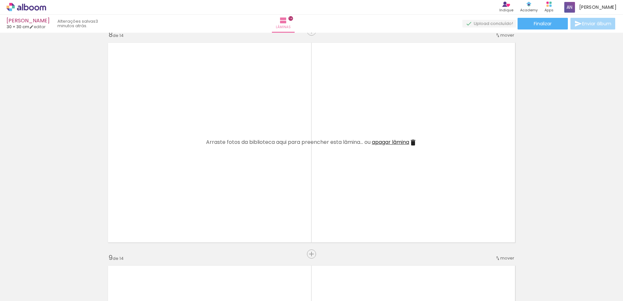
scroll to position [0, 522]
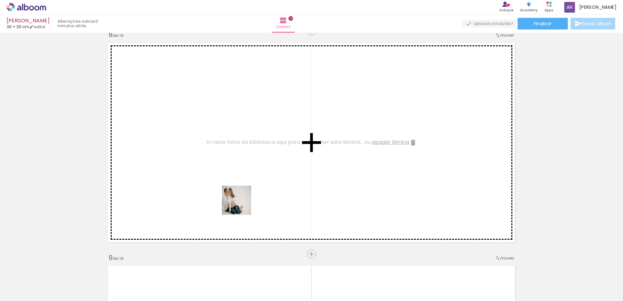
drag, startPoint x: 208, startPoint y: 278, endPoint x: 236, endPoint y: 270, distance: 29.3
click at [241, 206] on quentale-workspace at bounding box center [311, 150] width 623 height 301
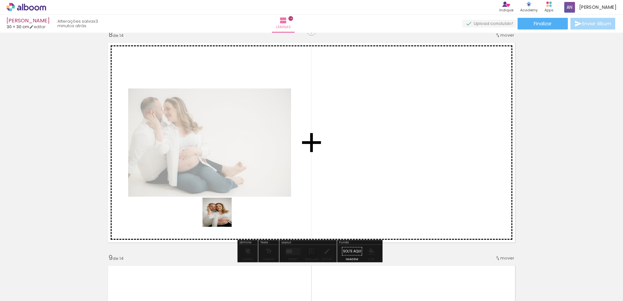
drag, startPoint x: 227, startPoint y: 247, endPoint x: 265, endPoint y: 285, distance: 53.6
click at [222, 217] on quentale-workspace at bounding box center [311, 150] width 623 height 301
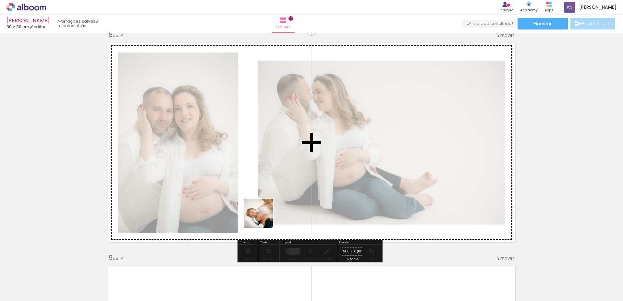
drag, startPoint x: 277, startPoint y: 287, endPoint x: 248, endPoint y: 220, distance: 72.3
click at [263, 217] on quentale-workspace at bounding box center [311, 150] width 623 height 301
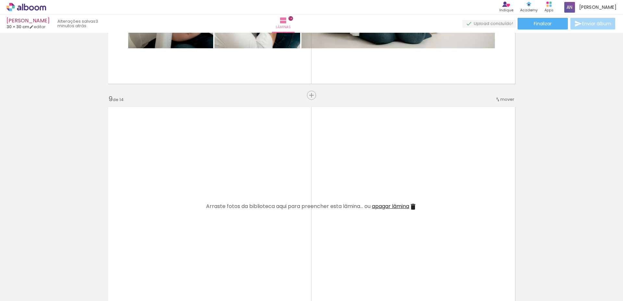
scroll to position [1736, 0]
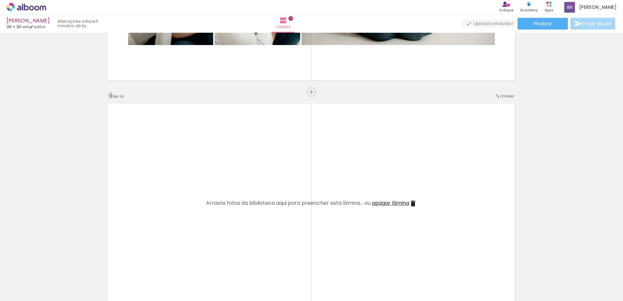
drag, startPoint x: 309, startPoint y: 277, endPoint x: 312, endPoint y: 279, distance: 4.0
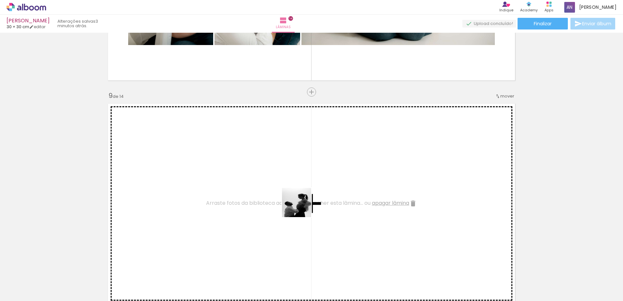
drag, startPoint x: 314, startPoint y: 278, endPoint x: 314, endPoint y: 204, distance: 73.9
click at [302, 207] on quentale-workspace at bounding box center [311, 150] width 623 height 301
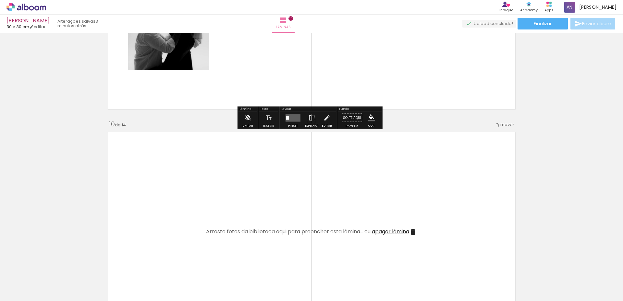
scroll to position [1833, 0]
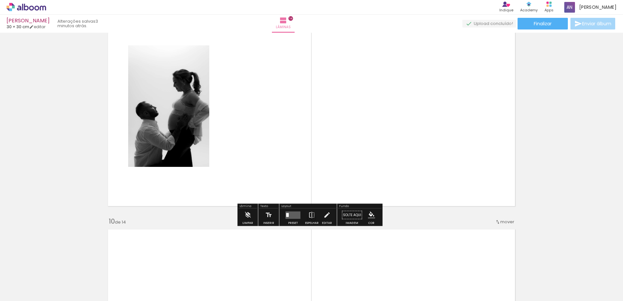
click at [293, 218] on quentale-layouter at bounding box center [292, 214] width 15 height 7
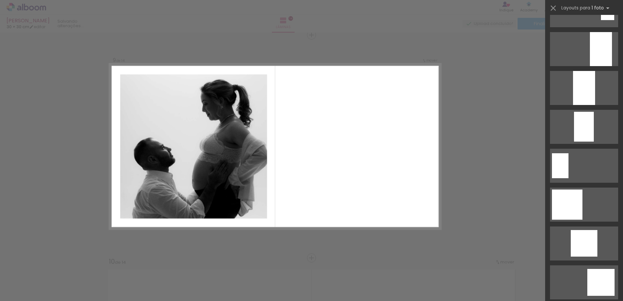
scroll to position [454, 0]
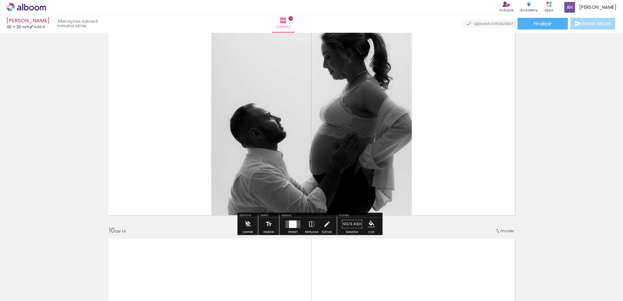
scroll to position [1955, 0]
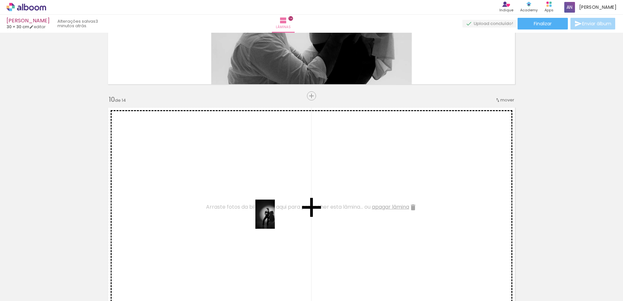
drag, startPoint x: 346, startPoint y: 281, endPoint x: 275, endPoint y: 219, distance: 94.5
click at [275, 219] on quentale-workspace at bounding box center [311, 150] width 623 height 301
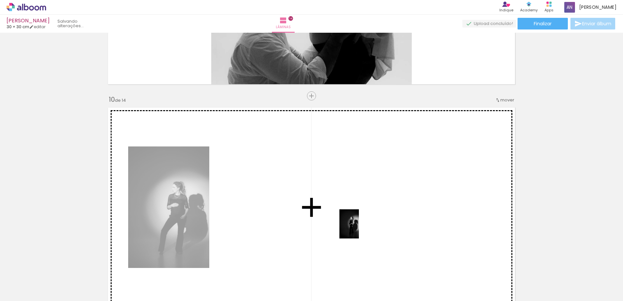
drag, startPoint x: 383, startPoint y: 279, endPoint x: 358, endPoint y: 229, distance: 56.6
click at [359, 228] on quentale-workspace at bounding box center [311, 150] width 623 height 301
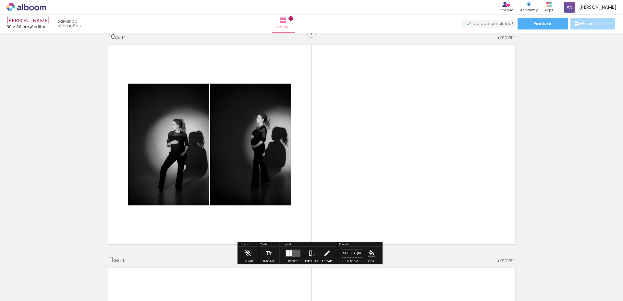
scroll to position [2020, 0]
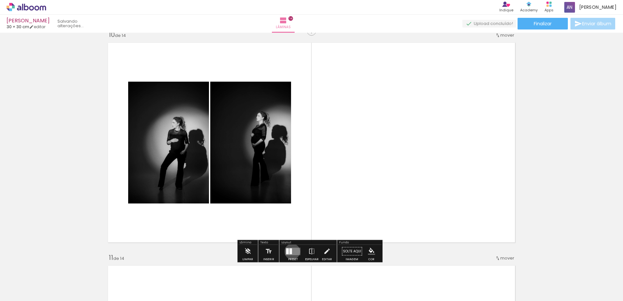
click at [291, 252] on quentale-layouter at bounding box center [292, 251] width 15 height 7
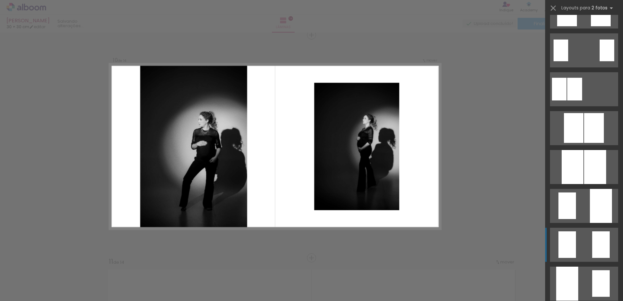
scroll to position [130, 0]
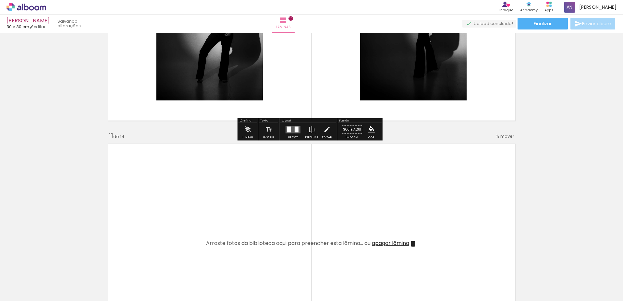
scroll to position [2146, 0]
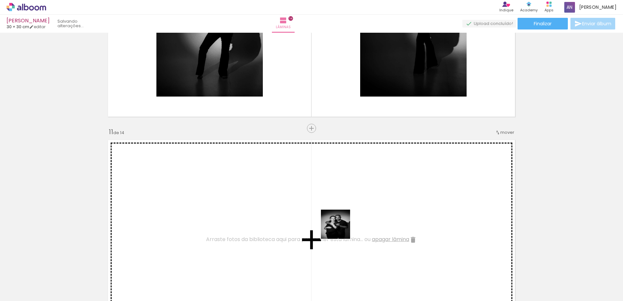
drag, startPoint x: 396, startPoint y: 261, endPoint x: 432, endPoint y: 254, distance: 36.8
click at [291, 201] on quentale-workspace at bounding box center [311, 150] width 623 height 301
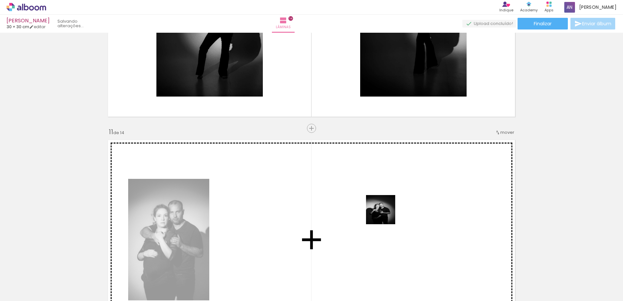
drag, startPoint x: 456, startPoint y: 272, endPoint x: 385, endPoint y: 215, distance: 91.3
click at [385, 215] on quentale-workspace at bounding box center [311, 150] width 623 height 301
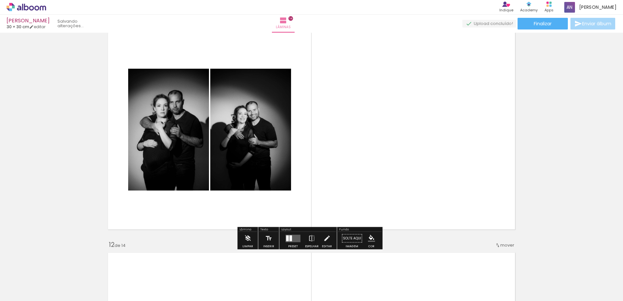
scroll to position [2275, 0]
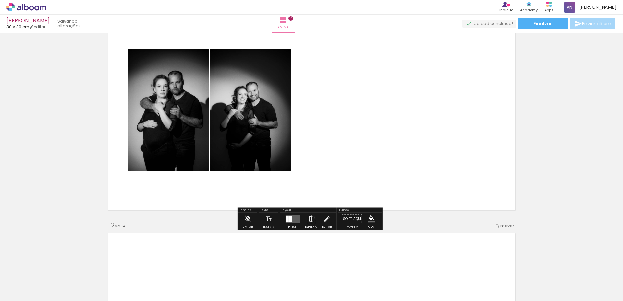
click at [289, 220] on div at bounding box center [290, 219] width 3 height 6
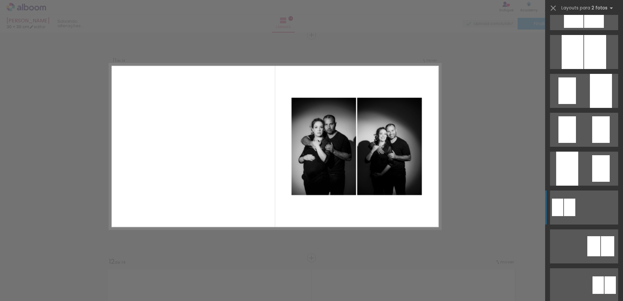
scroll to position [421, 0]
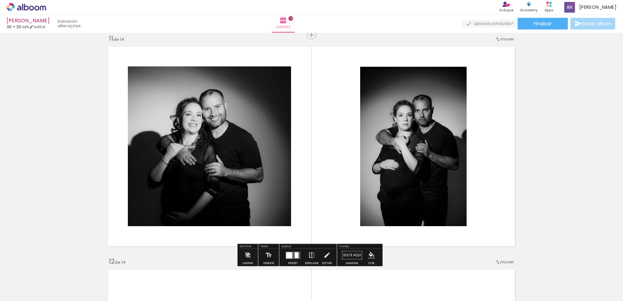
click at [309, 254] on iron-icon at bounding box center [311, 255] width 7 height 13
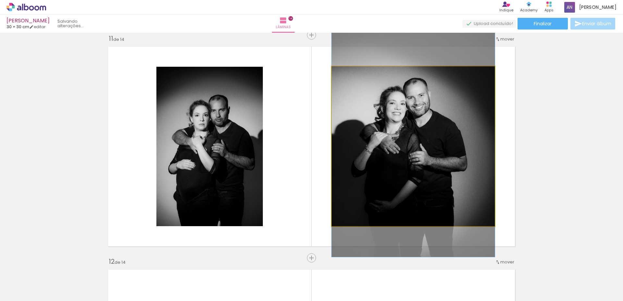
drag, startPoint x: 407, startPoint y: 145, endPoint x: 421, endPoint y: 134, distance: 18.5
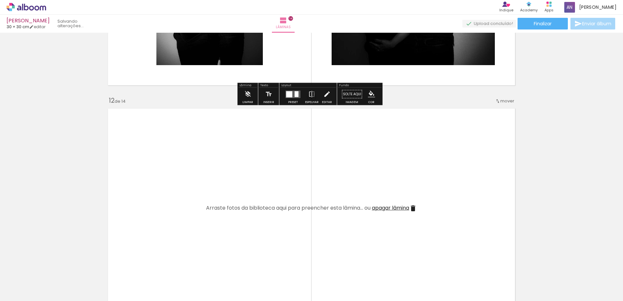
scroll to position [2401, 0]
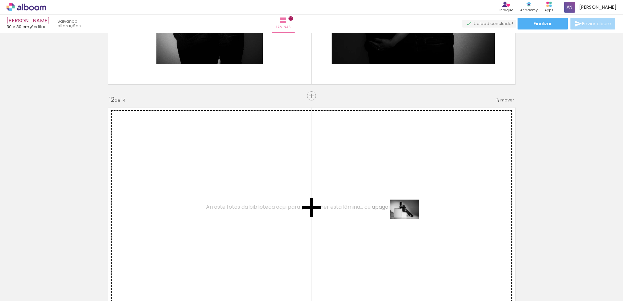
drag, startPoint x: 490, startPoint y: 279, endPoint x: 409, endPoint y: 219, distance: 99.9
click at [409, 219] on quentale-workspace at bounding box center [311, 150] width 623 height 301
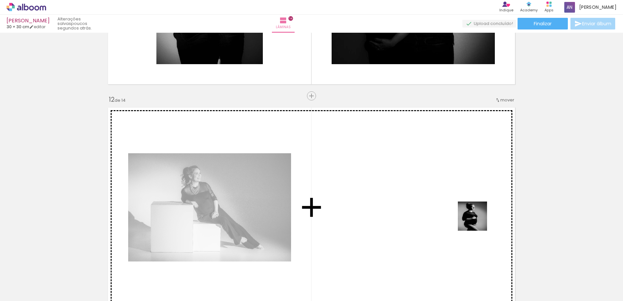
drag, startPoint x: 531, startPoint y: 279, endPoint x: 476, endPoint y: 220, distance: 80.5
click at [476, 220] on quentale-workspace at bounding box center [311, 150] width 623 height 301
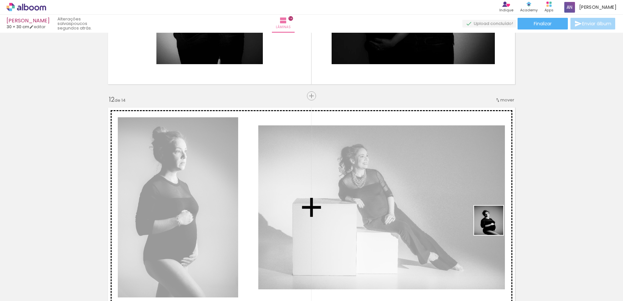
drag, startPoint x: 557, startPoint y: 273, endPoint x: 586, endPoint y: 271, distance: 29.3
click at [486, 221] on quentale-workspace at bounding box center [311, 150] width 623 height 301
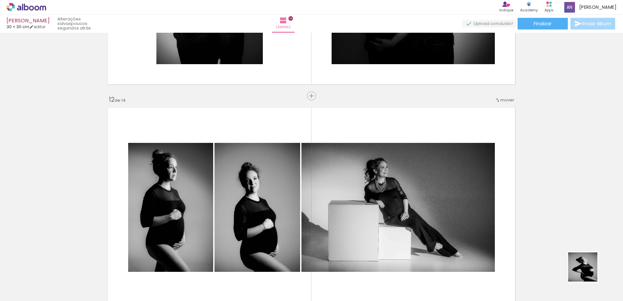
drag, startPoint x: 587, startPoint y: 272, endPoint x: 441, endPoint y: 213, distance: 157.6
click at [437, 208] on quentale-workspace at bounding box center [311, 150] width 623 height 301
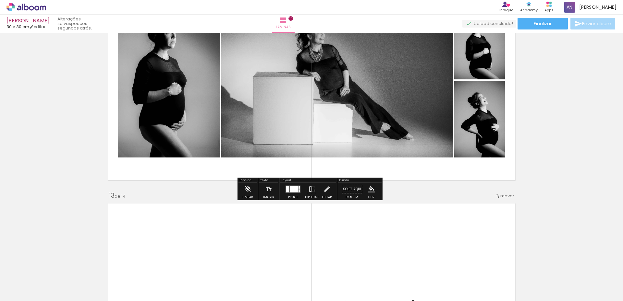
scroll to position [2531, 0]
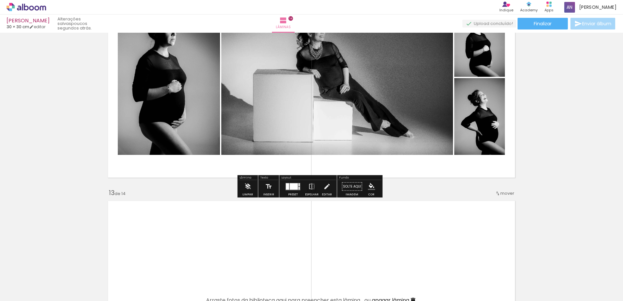
click at [291, 189] on div at bounding box center [294, 186] width 8 height 6
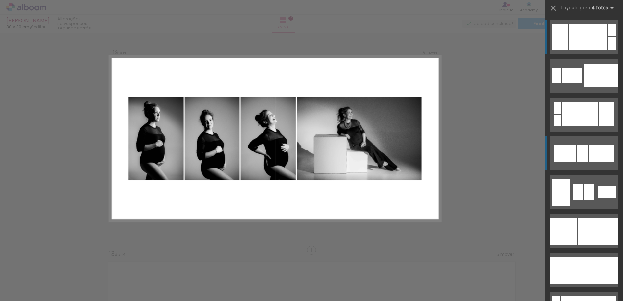
scroll to position [2462, 0]
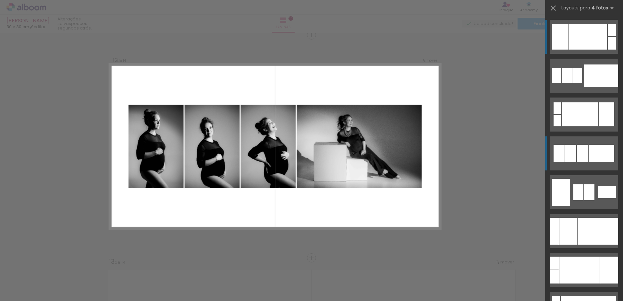
click at [599, 87] on div at bounding box center [601, 76] width 34 height 22
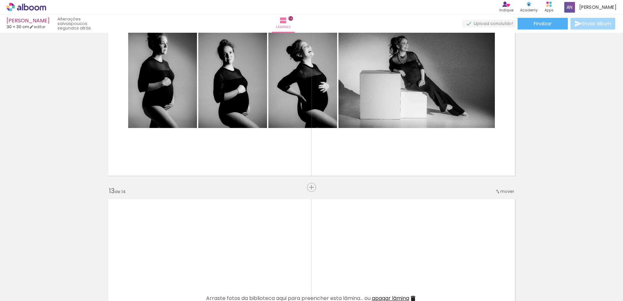
scroll to position [2527, 0]
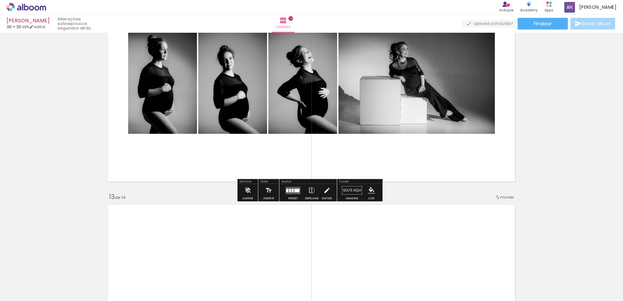
click at [294, 190] on div at bounding box center [296, 191] width 5 height 4
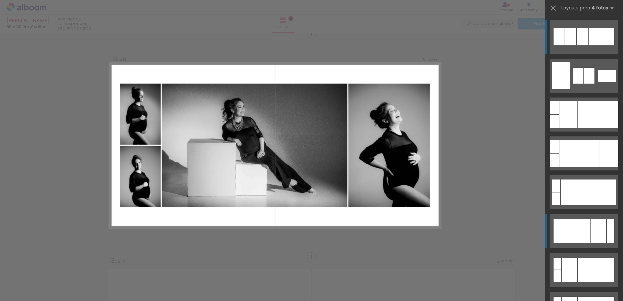
scroll to position [2462, 0]
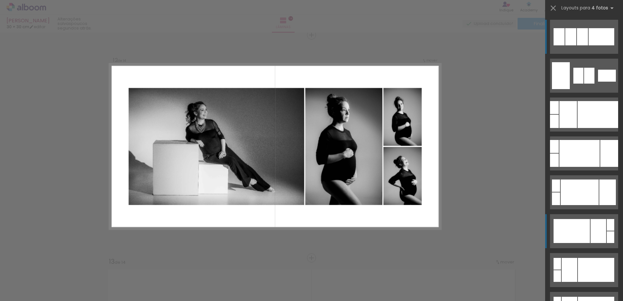
click at [575, 229] on div at bounding box center [571, 231] width 36 height 24
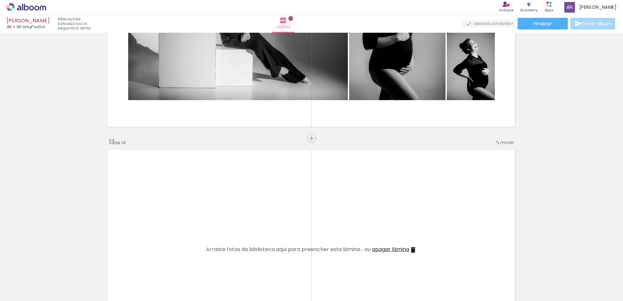
scroll to position [2624, 0]
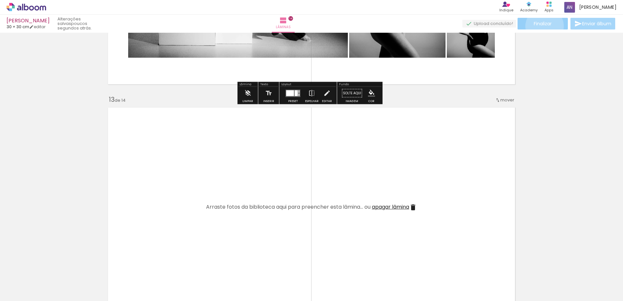
click at [542, 26] on span "Finalizar" at bounding box center [542, 23] width 18 height 5
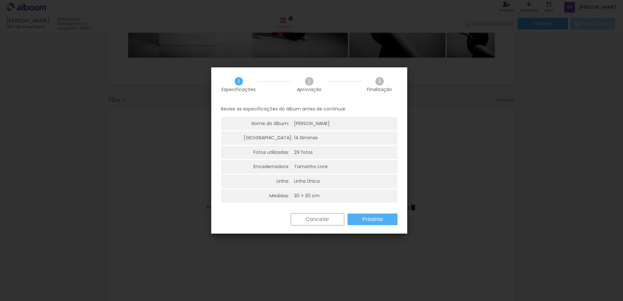
click at [0, 0] on slot "Próximo" at bounding box center [0, 0] width 0 height 0
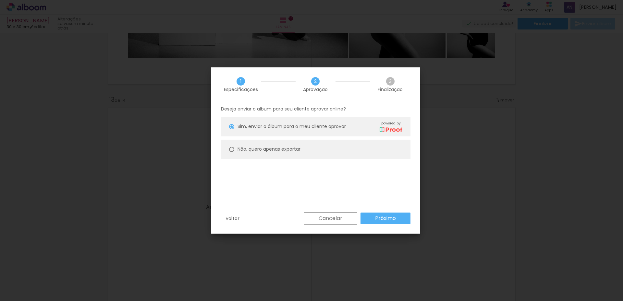
drag, startPoint x: 276, startPoint y: 205, endPoint x: 268, endPoint y: 203, distance: 7.4
click at [275, 204] on div "Deseja enviar o album para seu cliente aprovar online? Sim, enviar o álbum para…" at bounding box center [315, 156] width 209 height 111
click at [231, 129] on div at bounding box center [231, 126] width 5 height 5
type paper-radio-button "on"
click at [0, 0] on slot "Próximo" at bounding box center [0, 0] width 0 height 0
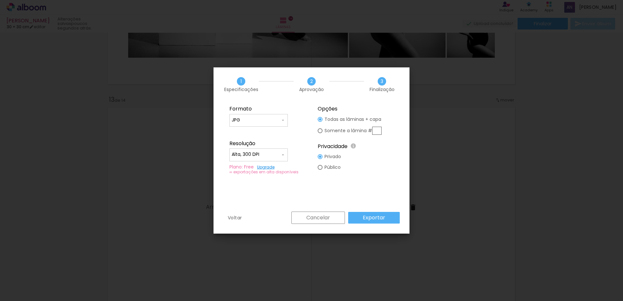
click at [271, 156] on input "Alta, 300 DPI" at bounding box center [255, 154] width 49 height 6
click at [257, 169] on paper-item "Baixa" at bounding box center [258, 166] width 58 height 13
type input "Baixa"
drag, startPoint x: 374, startPoint y: 219, endPoint x: 372, endPoint y: 228, distance: 8.8
click at [0, 0] on slot "Exportar" at bounding box center [0, 0] width 0 height 0
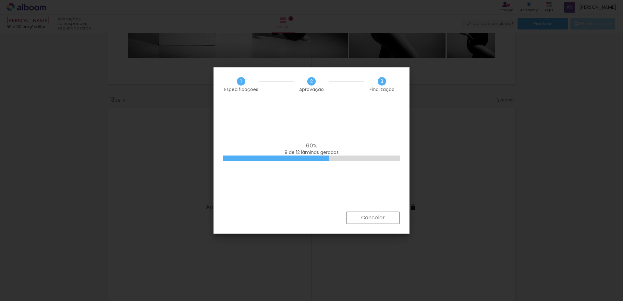
scroll to position [0, 522]
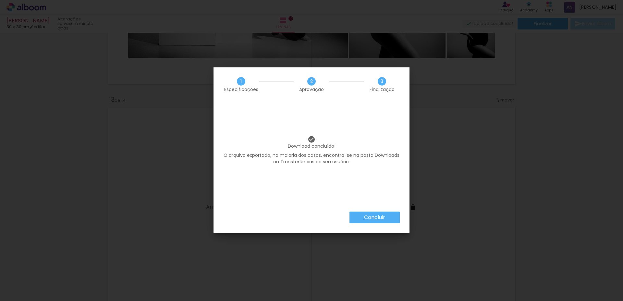
scroll to position [0, 522]
click at [0, 0] on slot "Concluir" at bounding box center [0, 0] width 0 height 0
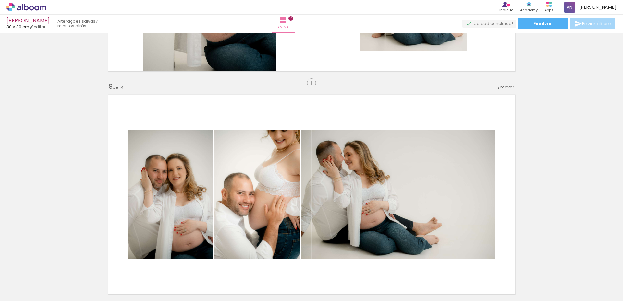
scroll to position [1327, 0]
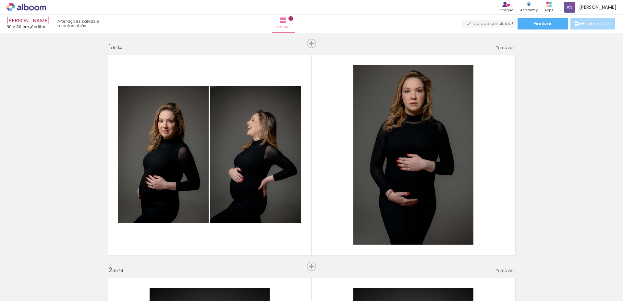
scroll to position [0, 522]
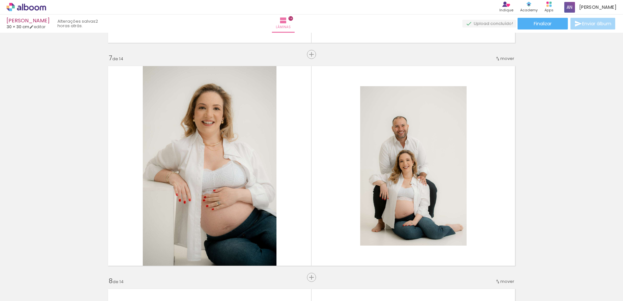
scroll to position [0, 522]
